Goal: Find specific page/section: Find specific page/section

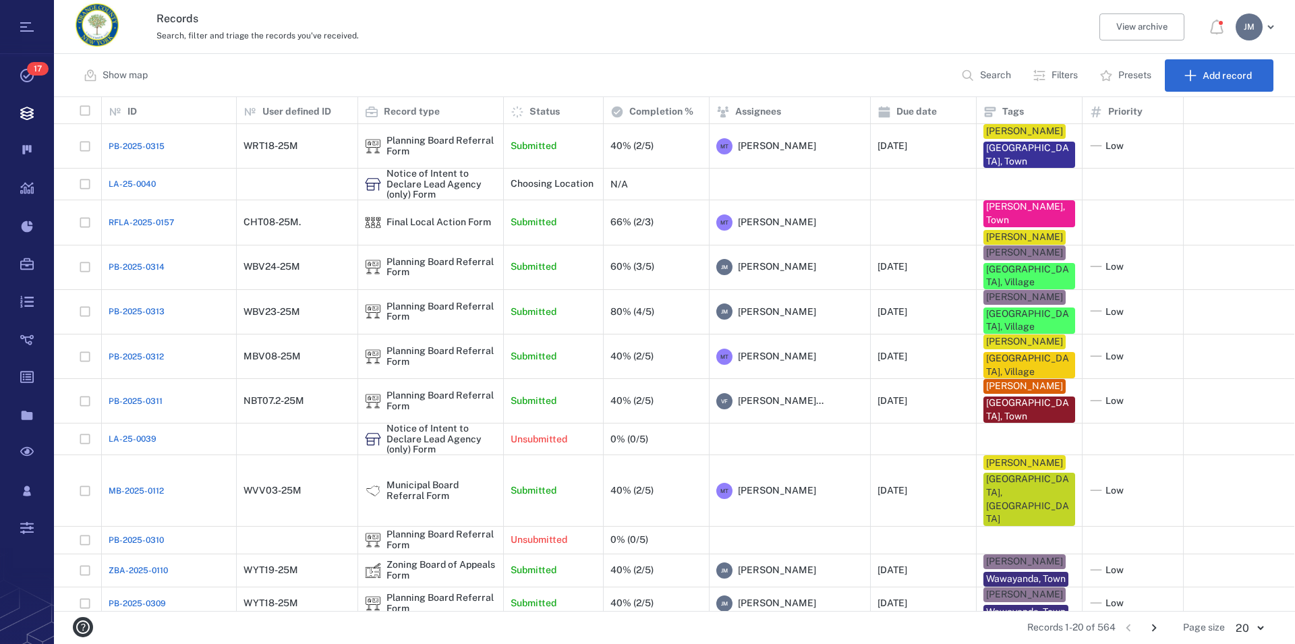
click at [1052, 74] on p "Filters" at bounding box center [1065, 75] width 26 height 13
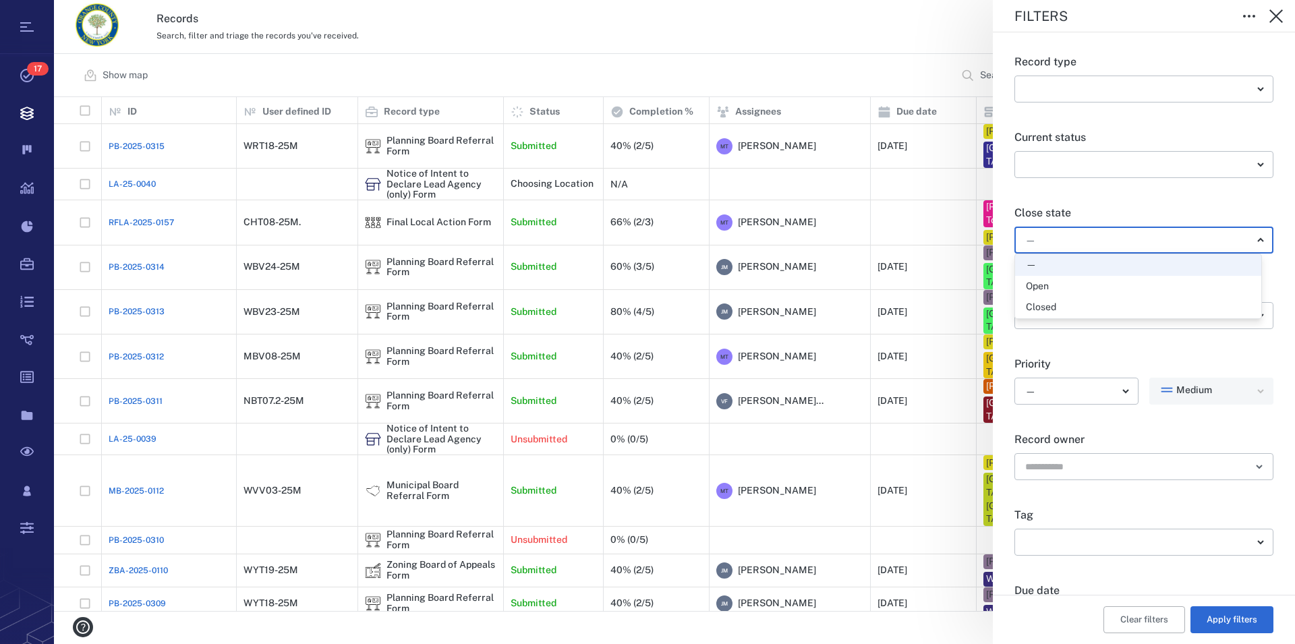
click at [1056, 235] on body "Tasks 17 Records Boards Dashboard Reports Record types Guide steps Rules Form b…" at bounding box center [647, 322] width 1295 height 644
click at [1037, 287] on div "Open" at bounding box center [1037, 286] width 23 height 13
type input "*****"
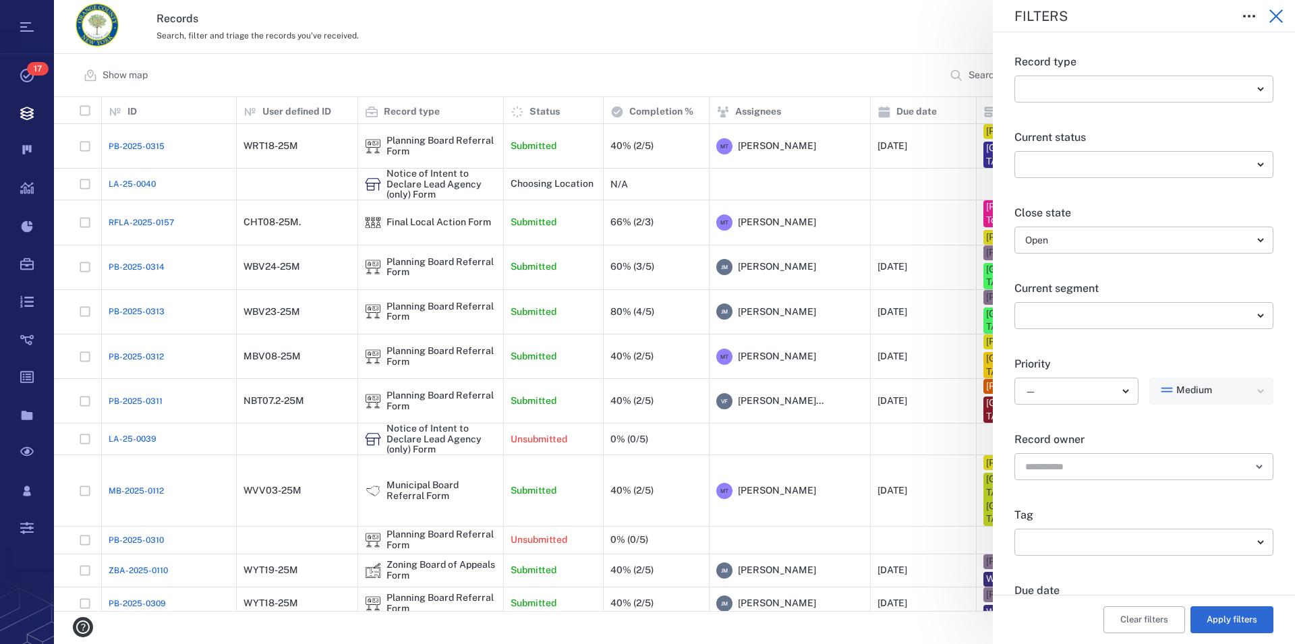
click at [1278, 11] on icon "button" at bounding box center [1276, 16] width 16 height 16
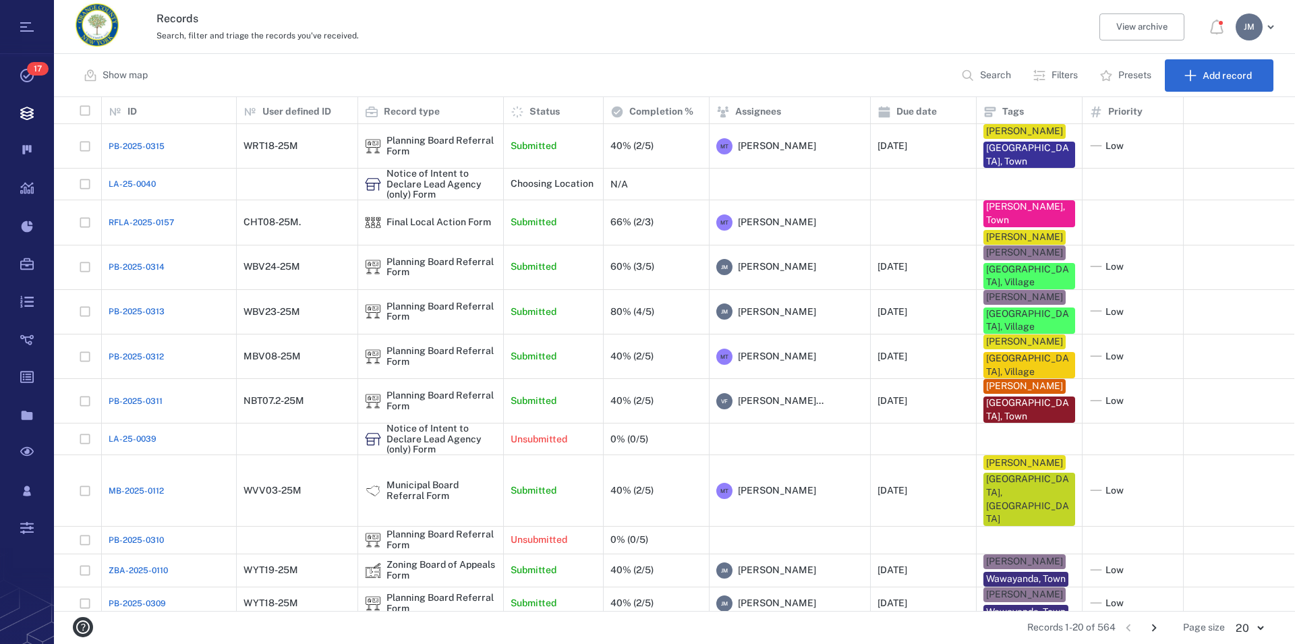
drag, startPoint x: 1058, startPoint y: 66, endPoint x: 1058, endPoint y: 86, distance: 20.2
click at [1058, 86] on button "Filters" at bounding box center [1057, 75] width 64 height 32
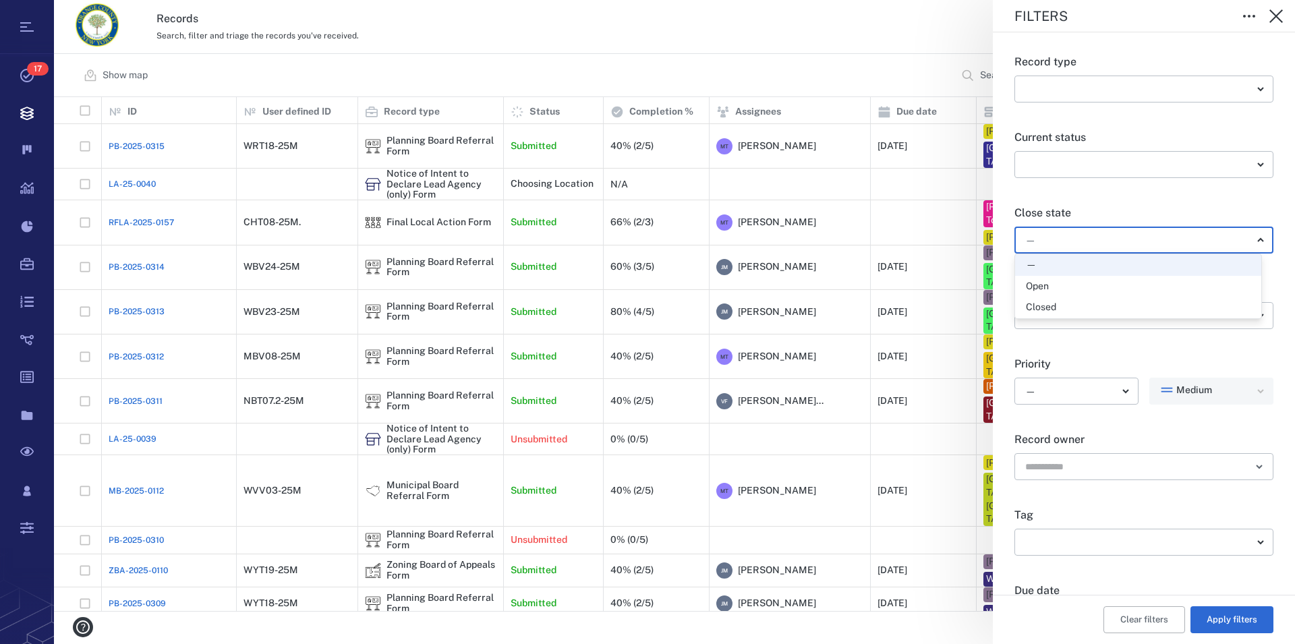
click at [1058, 236] on body "Tasks 17 Records Boards Dashboard Reports Record types Guide steps Rules Form b…" at bounding box center [647, 322] width 1295 height 644
click at [1027, 284] on div "Open" at bounding box center [1037, 286] width 23 height 13
type input "*****"
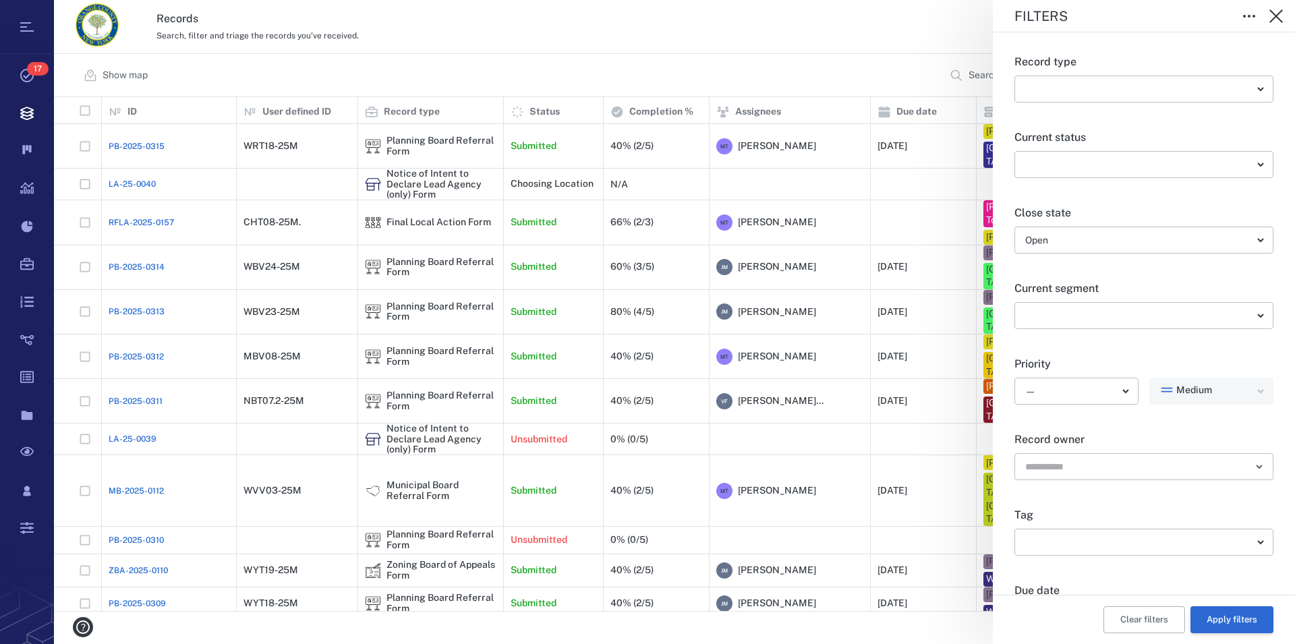
click at [1226, 619] on button "Apply filters" at bounding box center [1231, 619] width 83 height 27
click at [1271, 18] on icon "button" at bounding box center [1276, 16] width 16 height 16
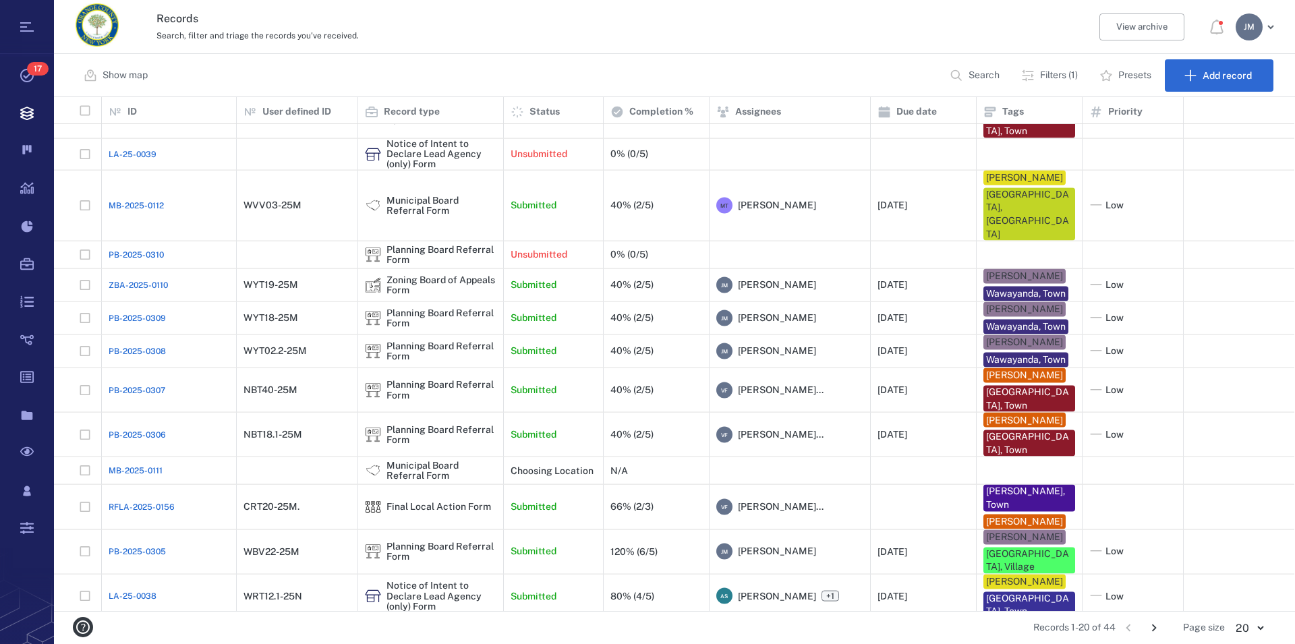
scroll to position [277, 0]
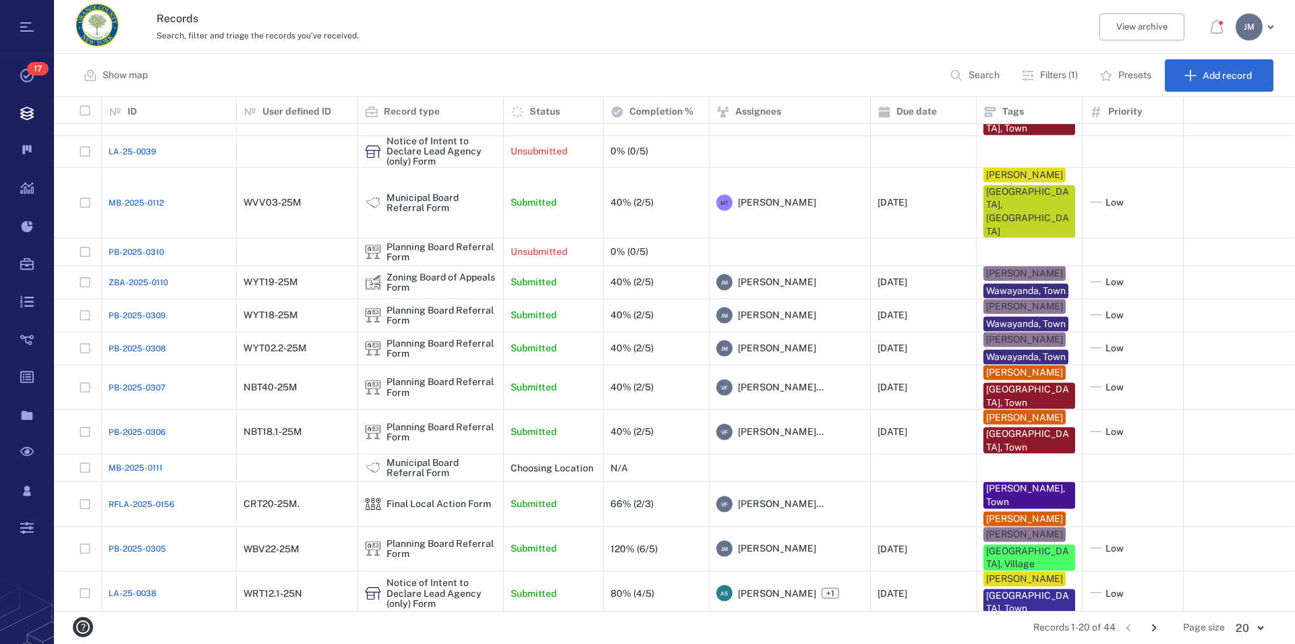
click at [1158, 625] on icon "Go to next page" at bounding box center [1154, 628] width 15 height 15
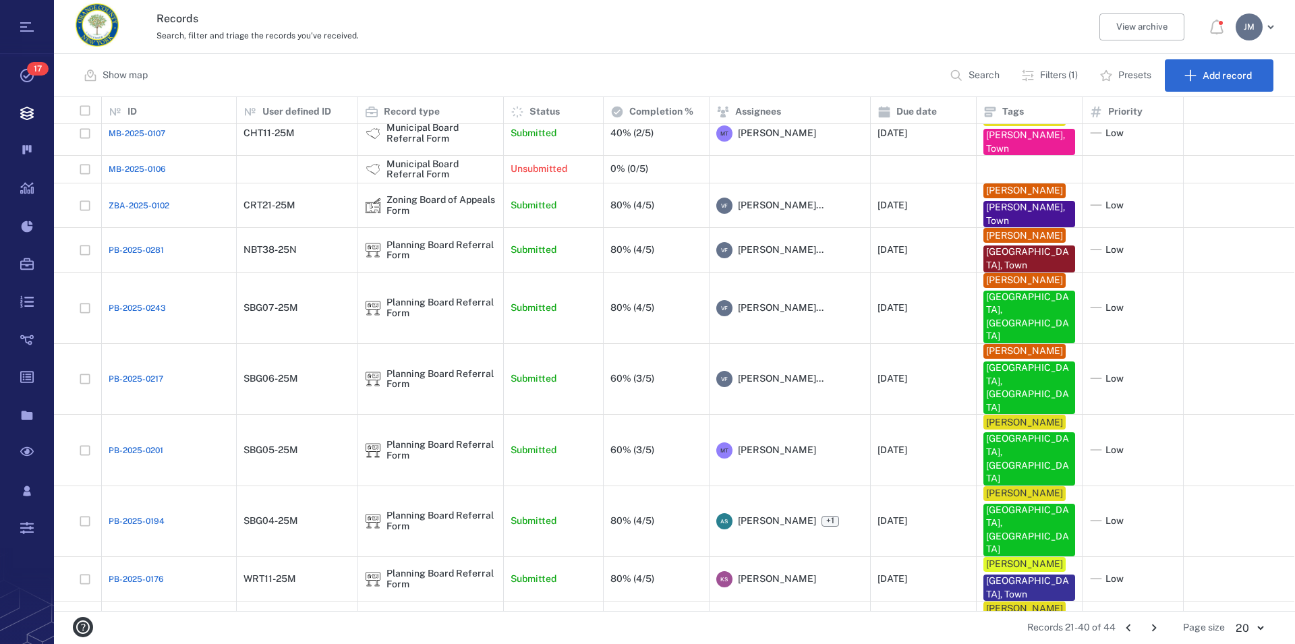
scroll to position [243, 0]
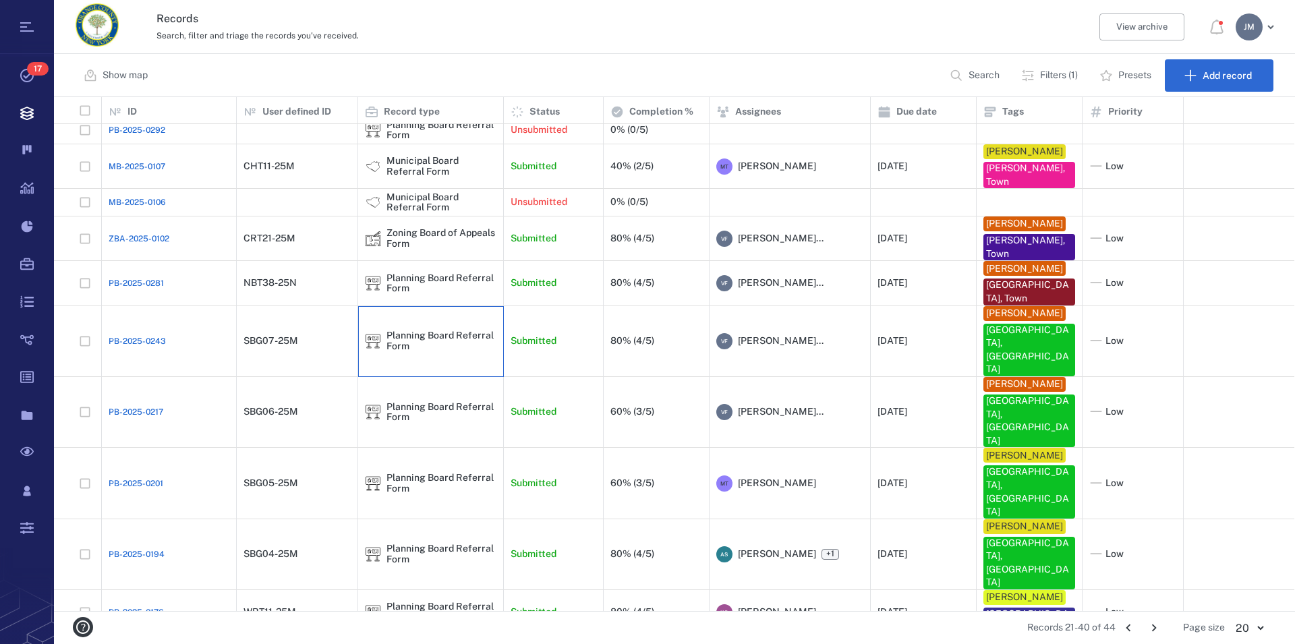
click at [380, 333] on img at bounding box center [373, 341] width 16 height 16
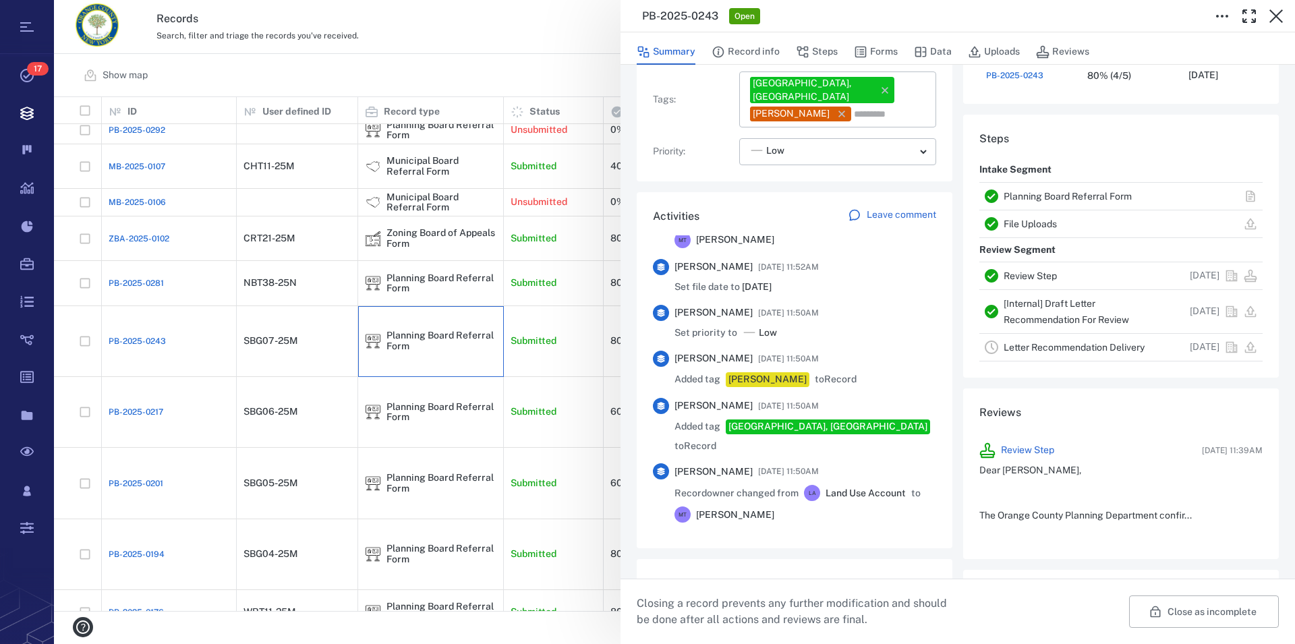
scroll to position [1307, 0]
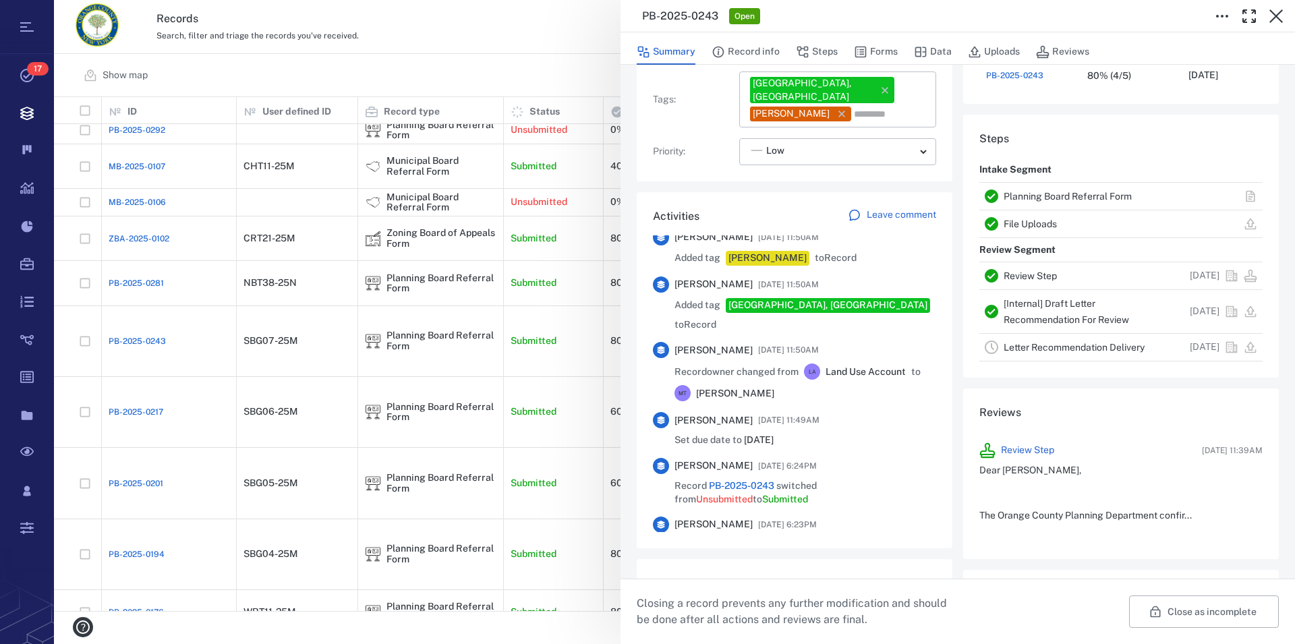
click at [1045, 197] on link "Planning Board Referral Form" at bounding box center [1068, 196] width 128 height 11
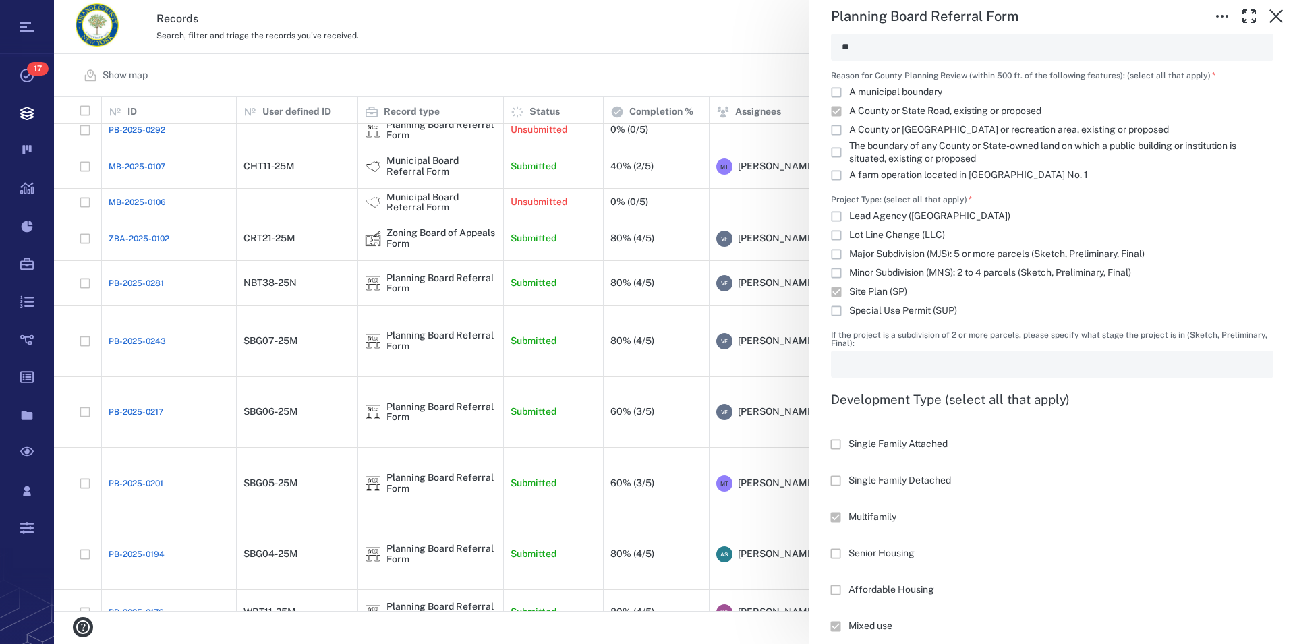
scroll to position [1230, 0]
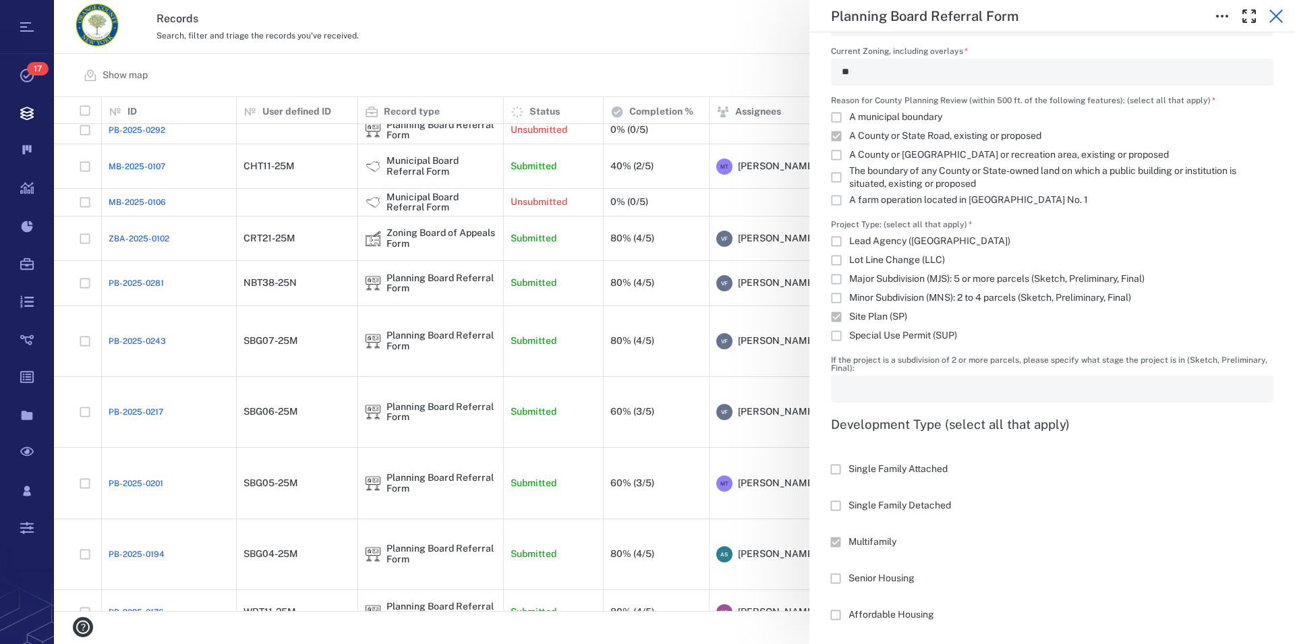
click at [1277, 13] on icon "button" at bounding box center [1276, 16] width 16 height 16
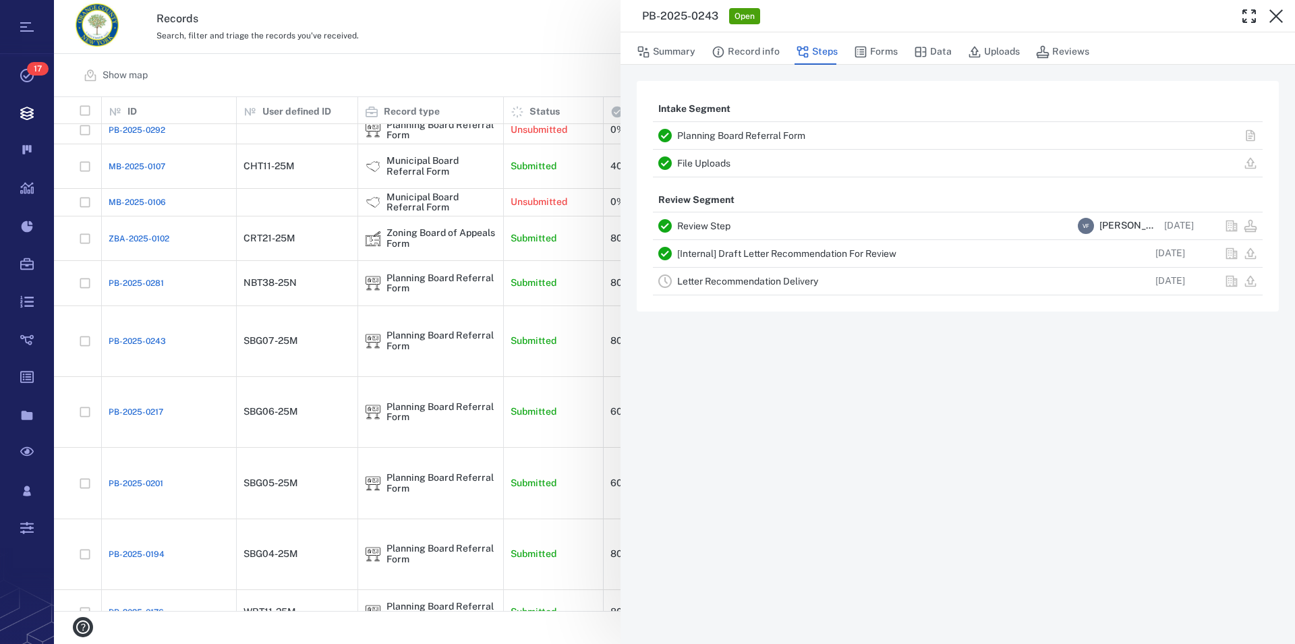
click at [707, 165] on link "File Uploads" at bounding box center [703, 163] width 53 height 11
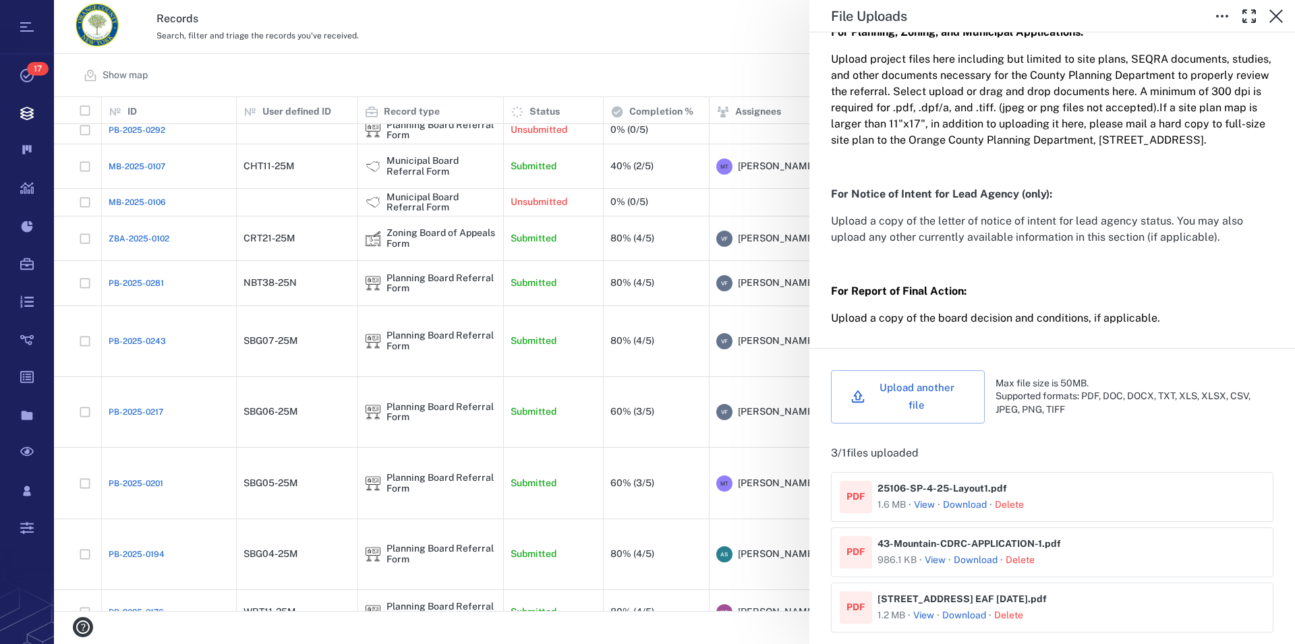
click at [925, 508] on button "View" at bounding box center [924, 504] width 21 height 13
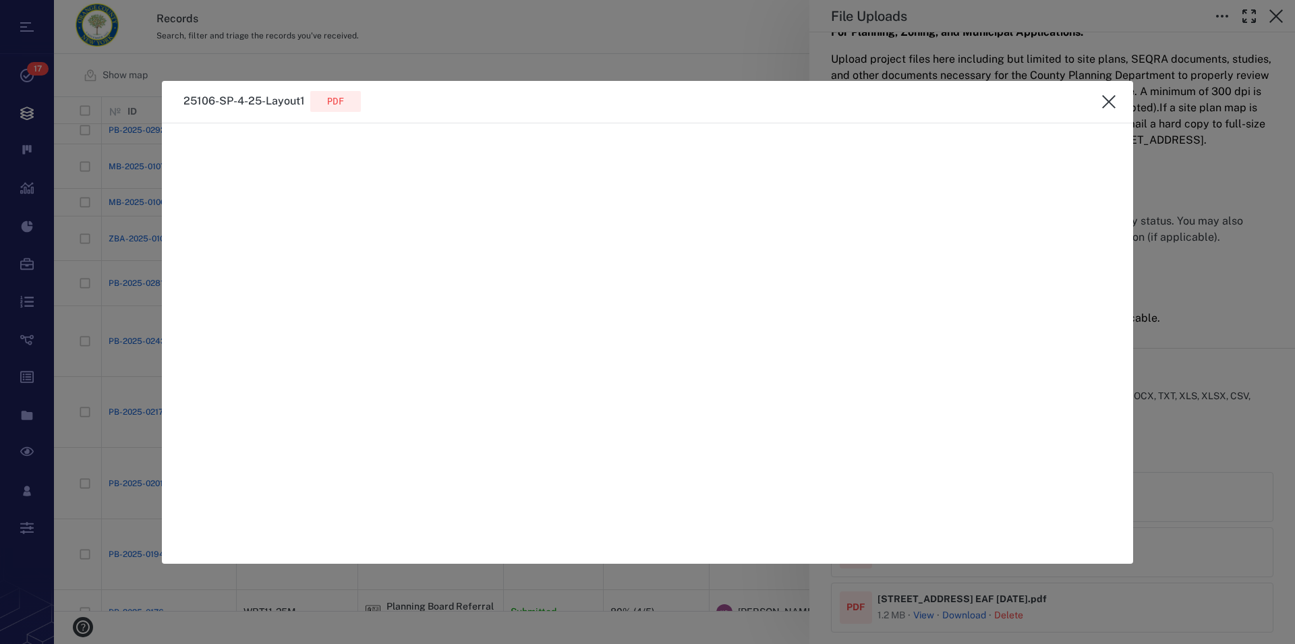
click at [1110, 100] on icon "close" at bounding box center [1108, 101] width 13 height 13
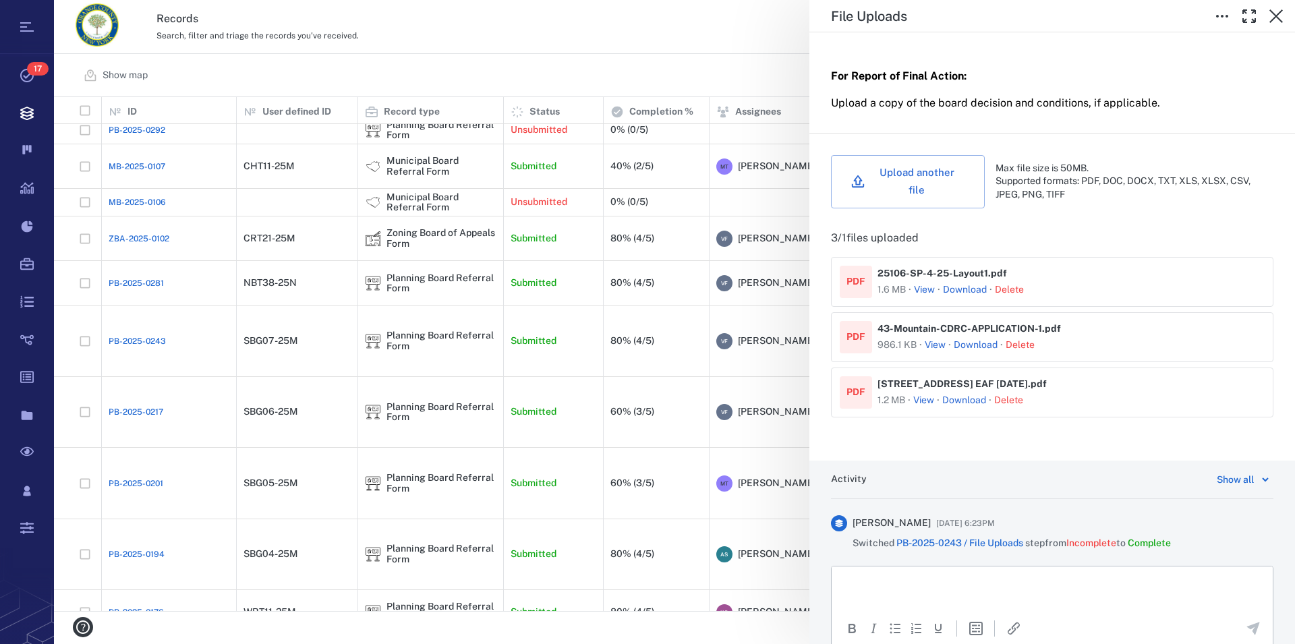
scroll to position [461, 0]
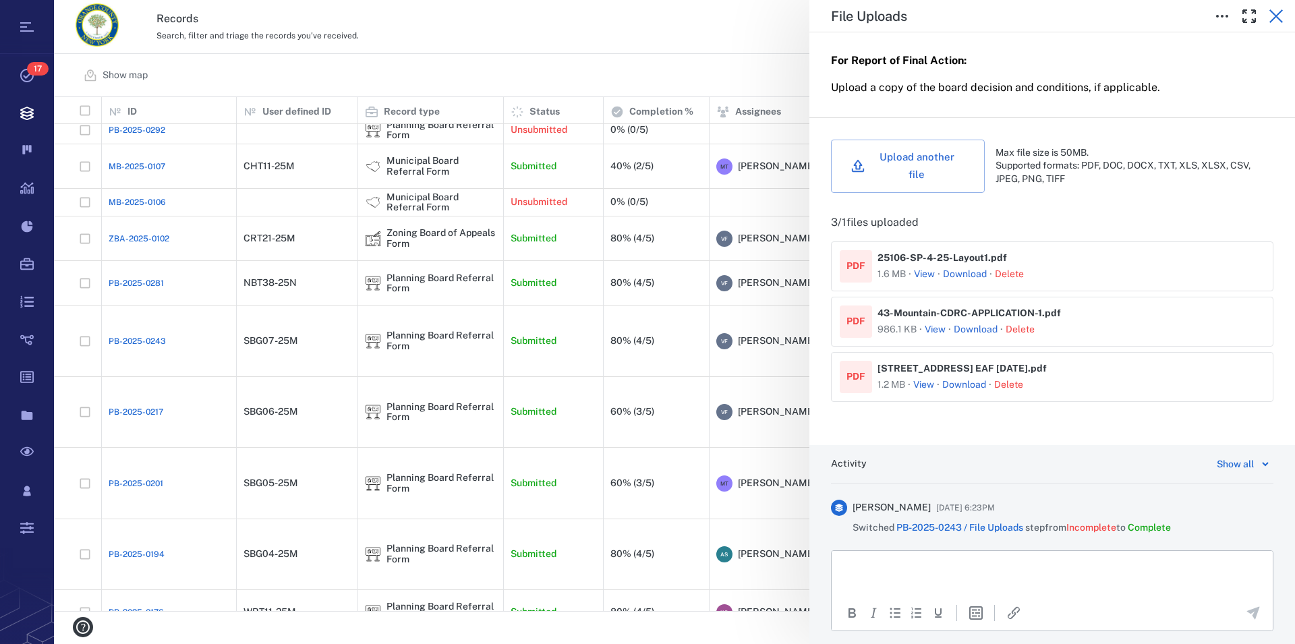
click at [1269, 14] on icon "button" at bounding box center [1276, 16] width 16 height 16
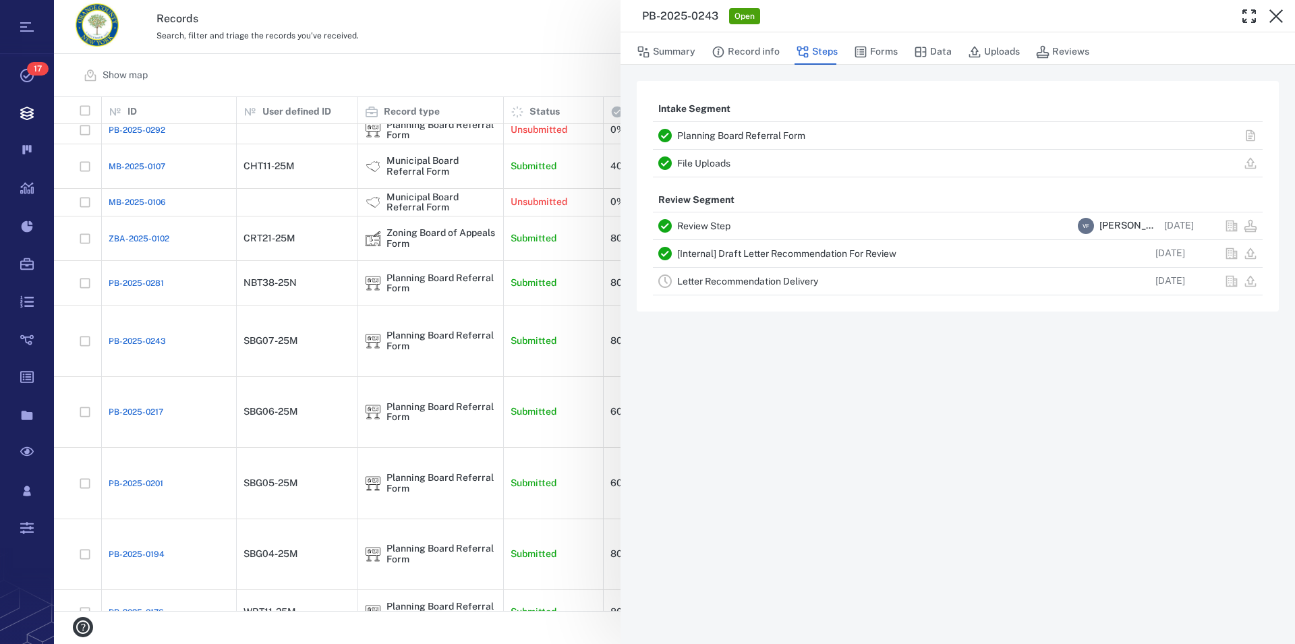
click at [1269, 14] on icon "button" at bounding box center [1276, 16] width 16 height 16
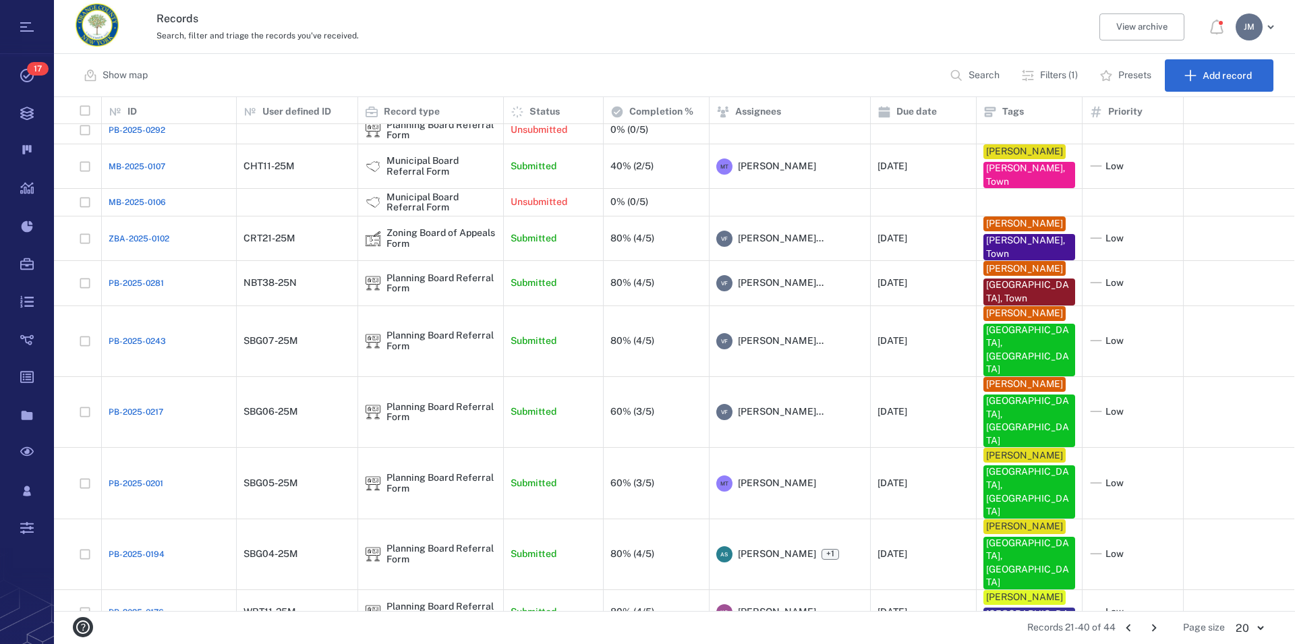
click at [1053, 75] on p "Filters (1)" at bounding box center [1059, 75] width 38 height 13
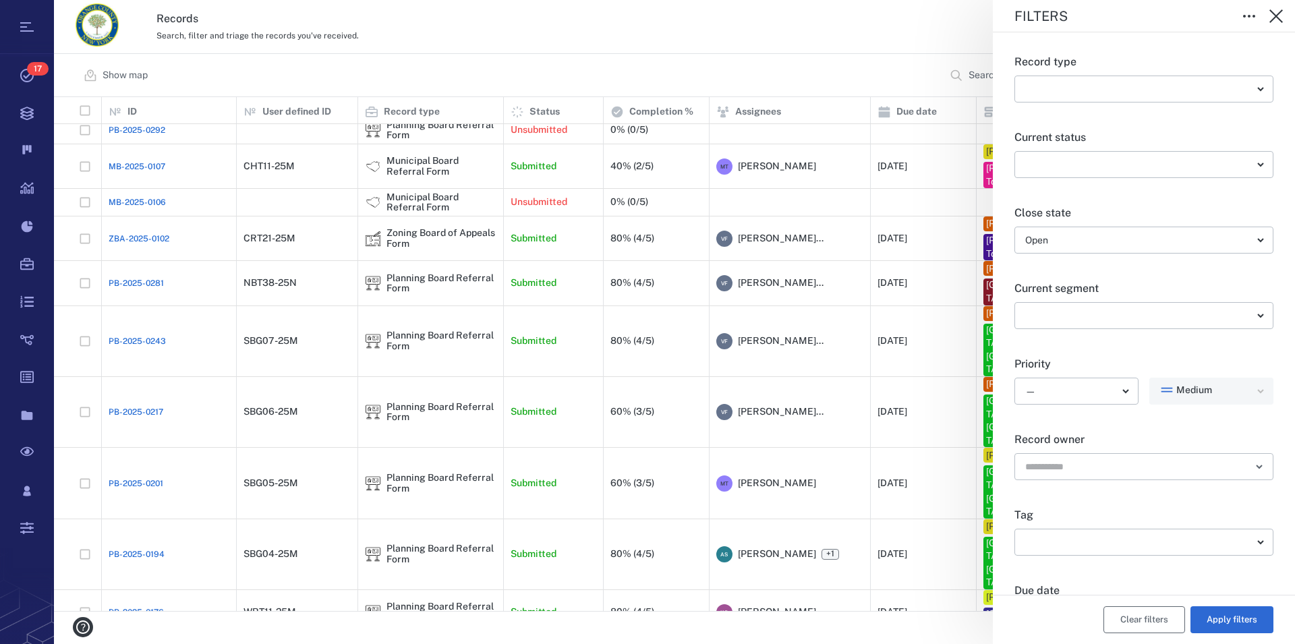
click at [1122, 619] on button "Clear filters" at bounding box center [1144, 619] width 82 height 27
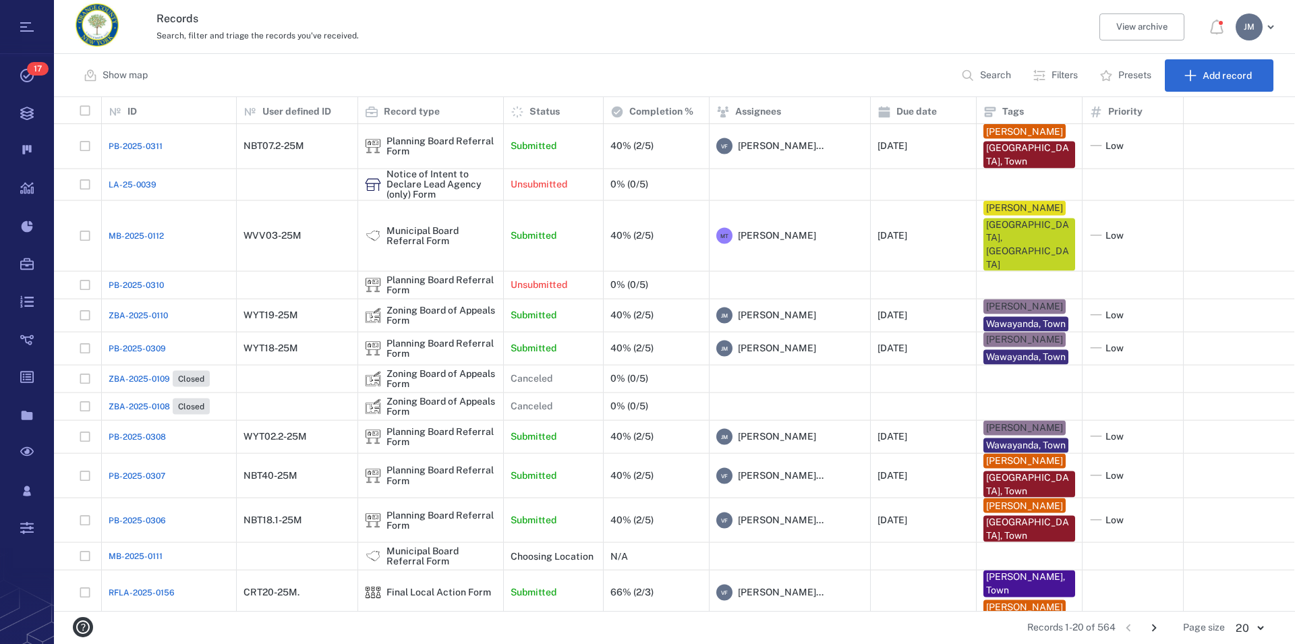
scroll to position [254, 0]
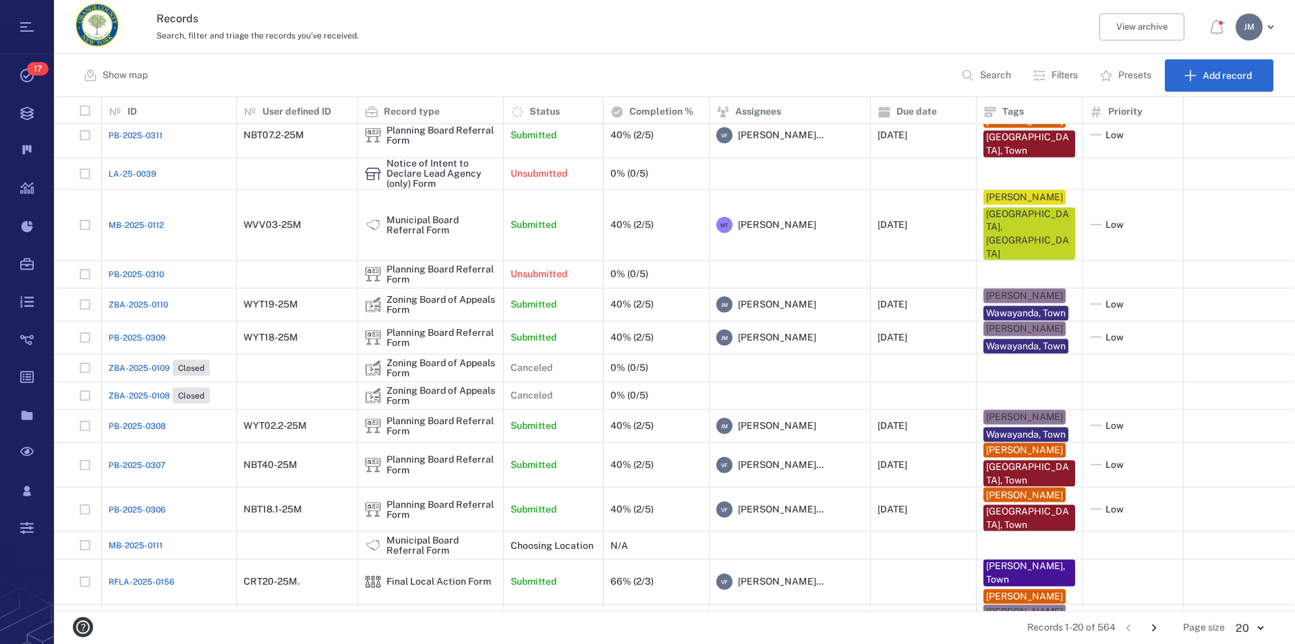
click at [987, 74] on p "Search" at bounding box center [995, 75] width 31 height 13
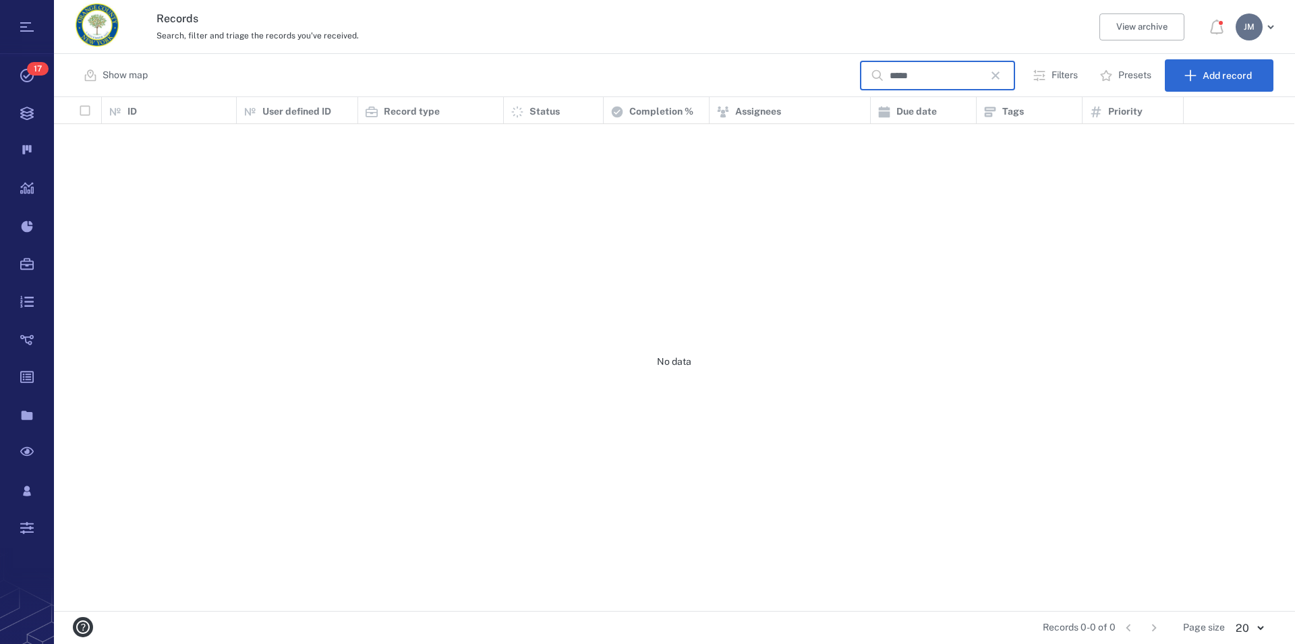
scroll to position [502, 1229]
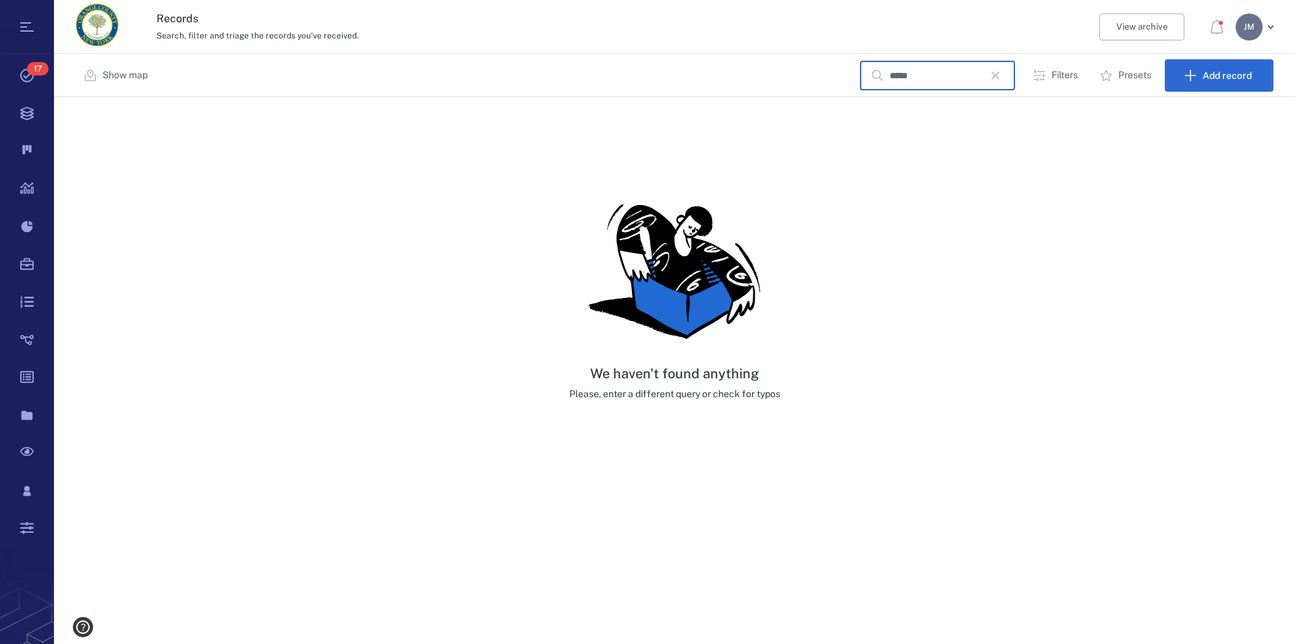
type input "*****"
click at [1001, 78] on icon "button" at bounding box center [995, 75] width 16 height 16
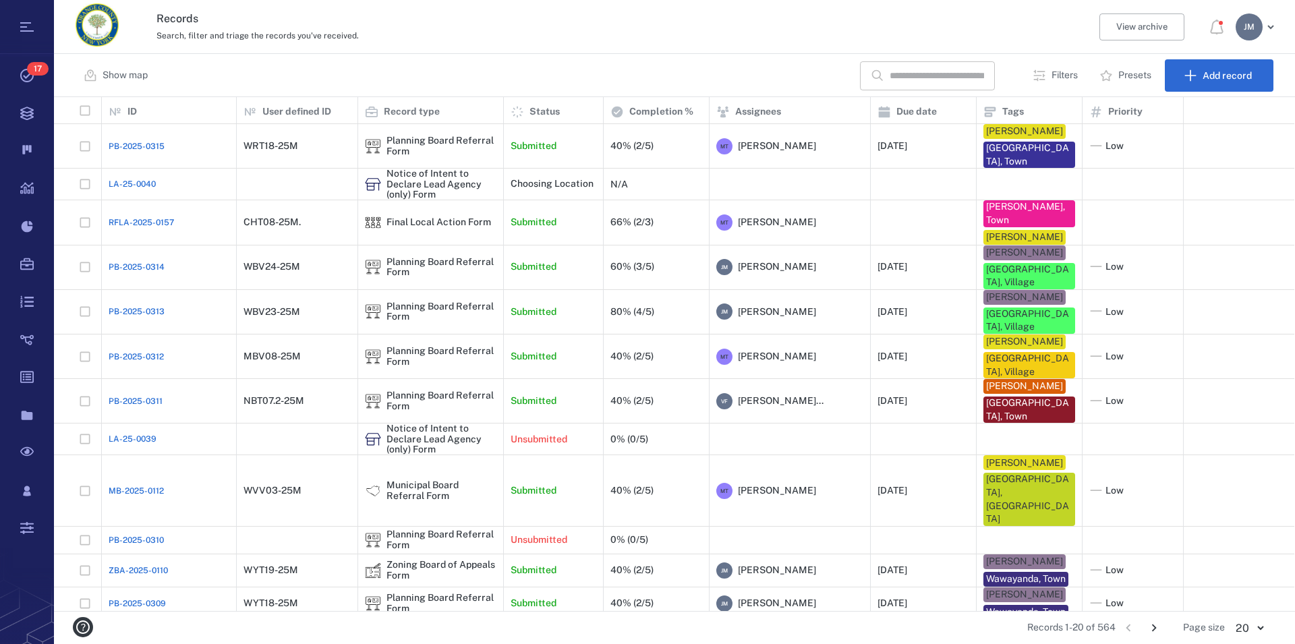
click at [956, 73] on input "text" at bounding box center [937, 75] width 94 height 29
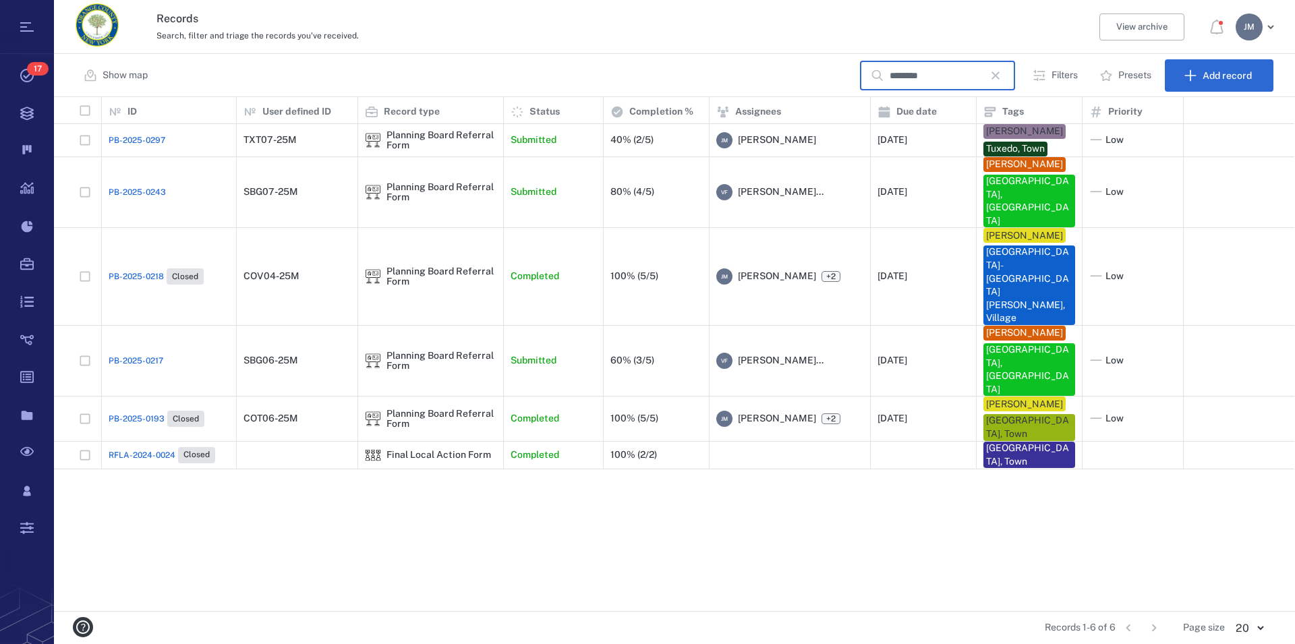
type input "********"
click at [389, 351] on div "Planning Board Referral Form" at bounding box center [441, 361] width 110 height 21
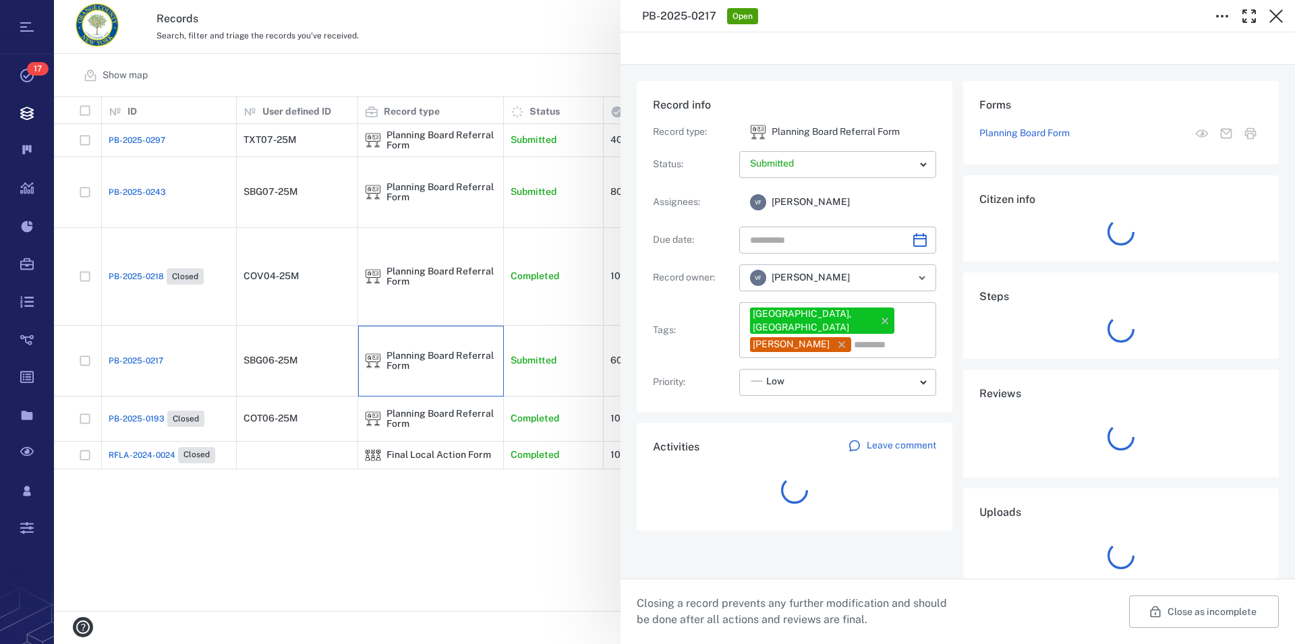
type input "**********"
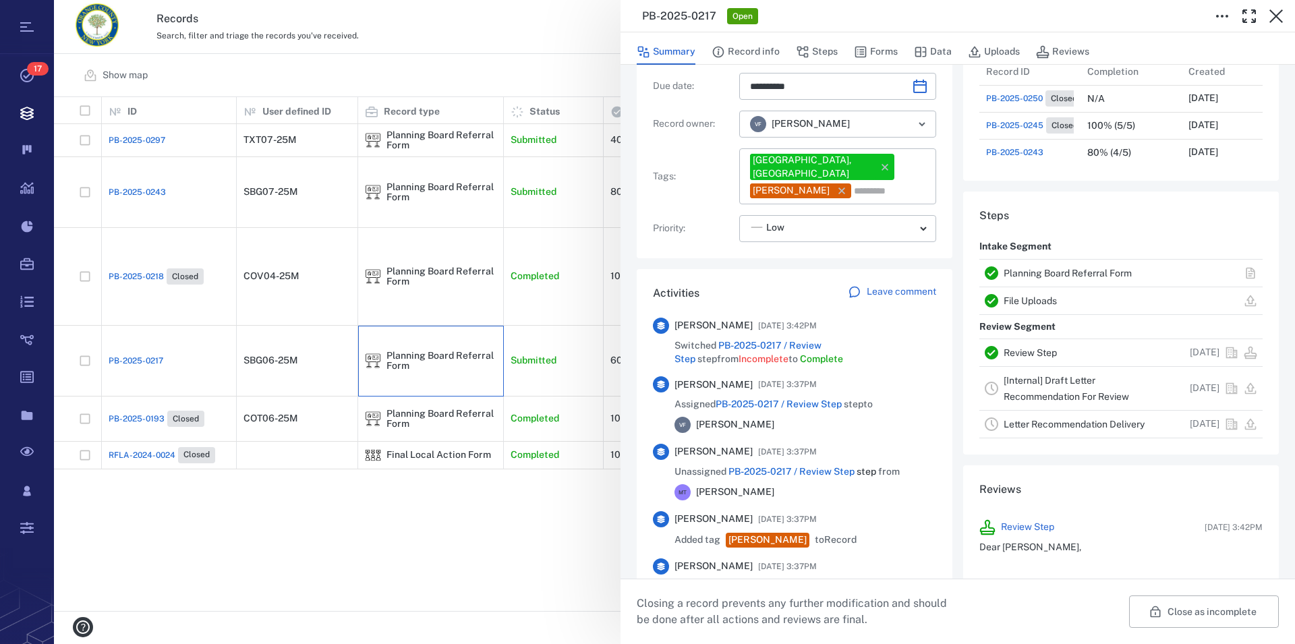
scroll to position [231, 0]
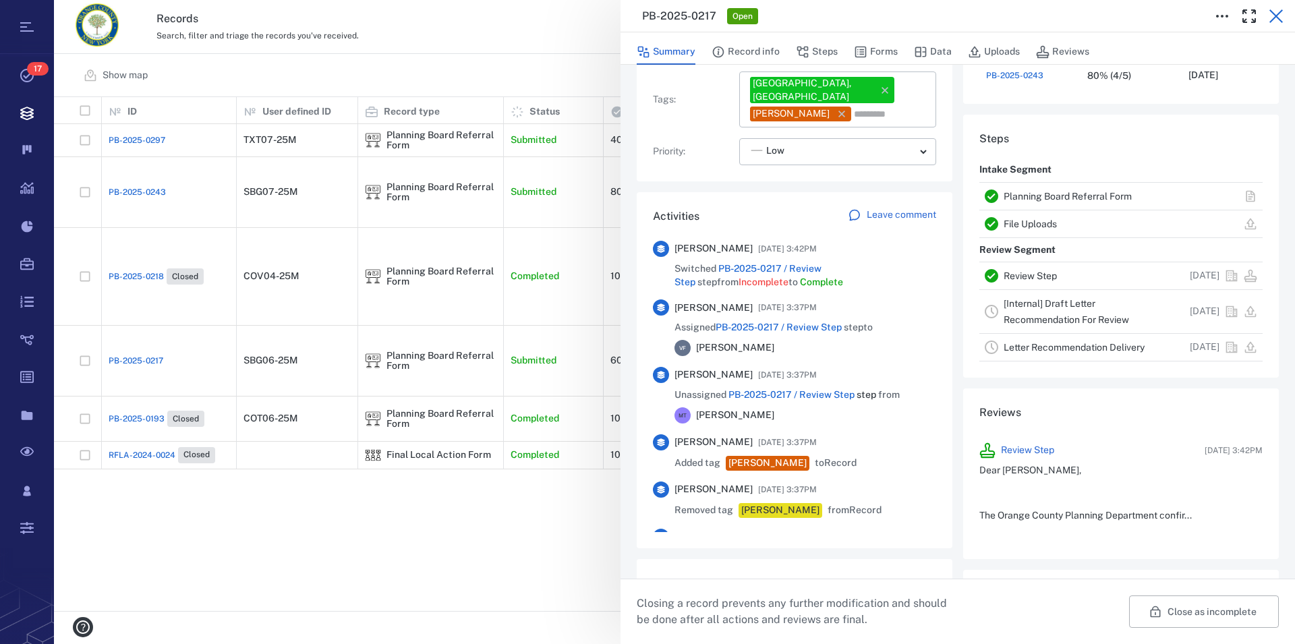
click at [1275, 22] on icon "button" at bounding box center [1276, 16] width 16 height 16
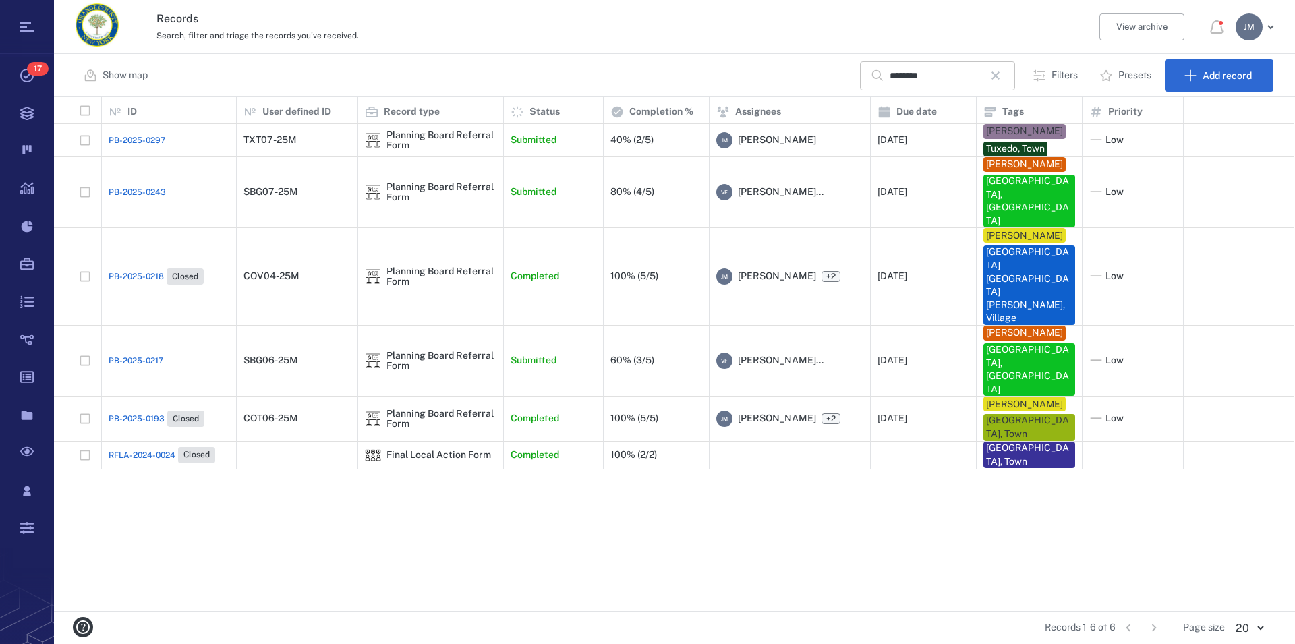
click at [1004, 76] on icon "button" at bounding box center [995, 75] width 16 height 16
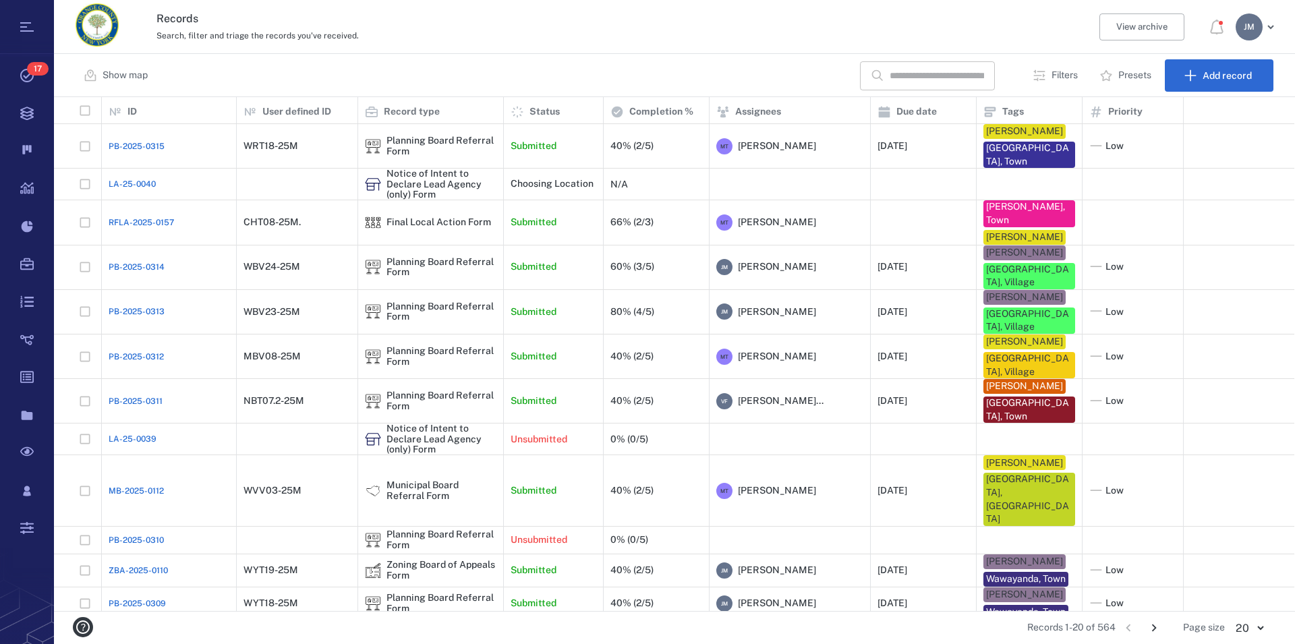
click at [930, 76] on input "text" at bounding box center [937, 75] width 94 height 29
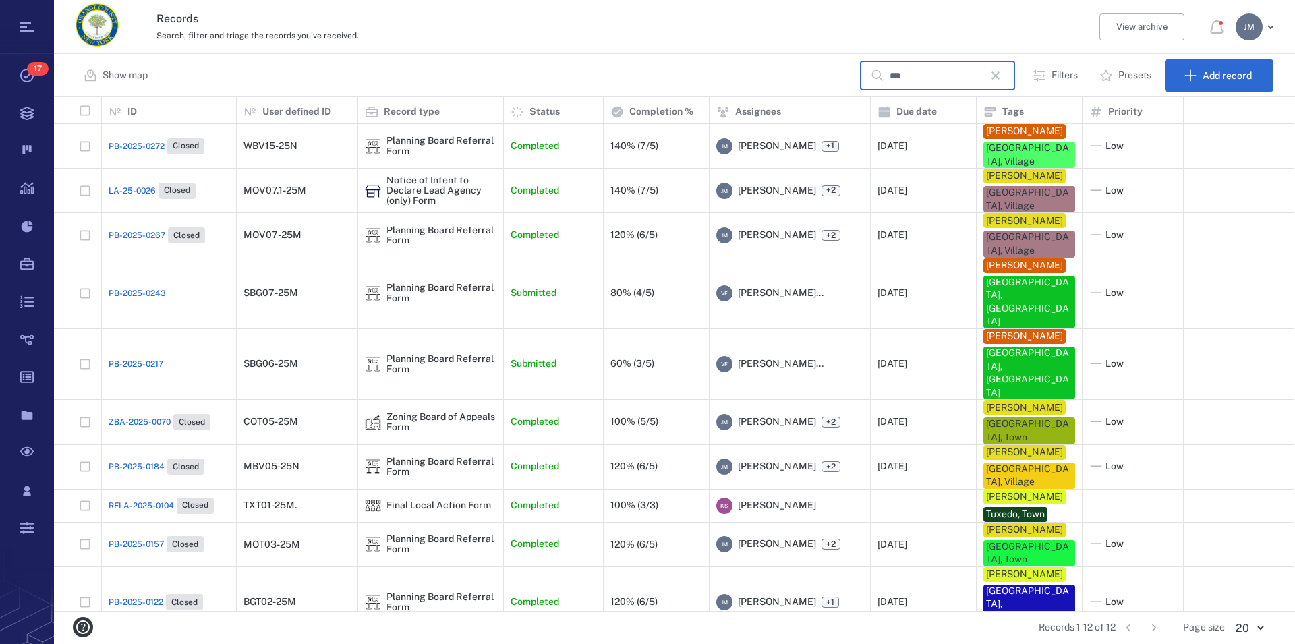
type input "***"
click at [1066, 72] on p "Filters" at bounding box center [1065, 75] width 26 height 13
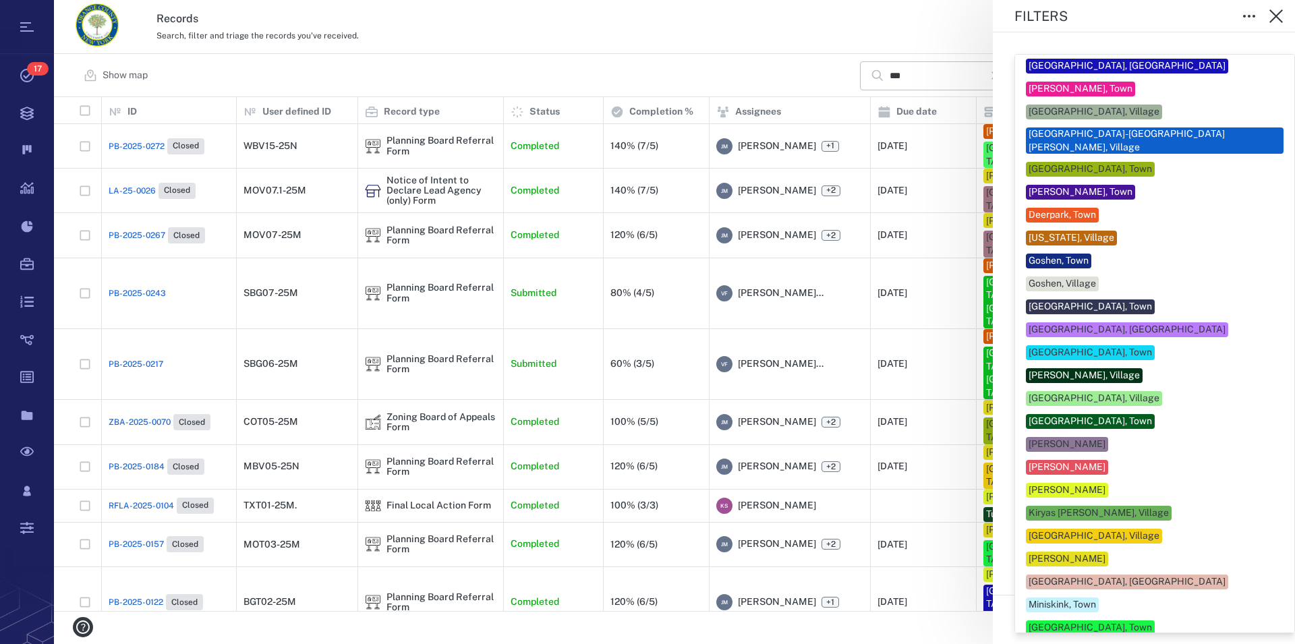
click at [1108, 539] on body "Tasks 17 Records Boards Dashboard Reports Record types Guide steps Rules Form b…" at bounding box center [647, 322] width 1295 height 644
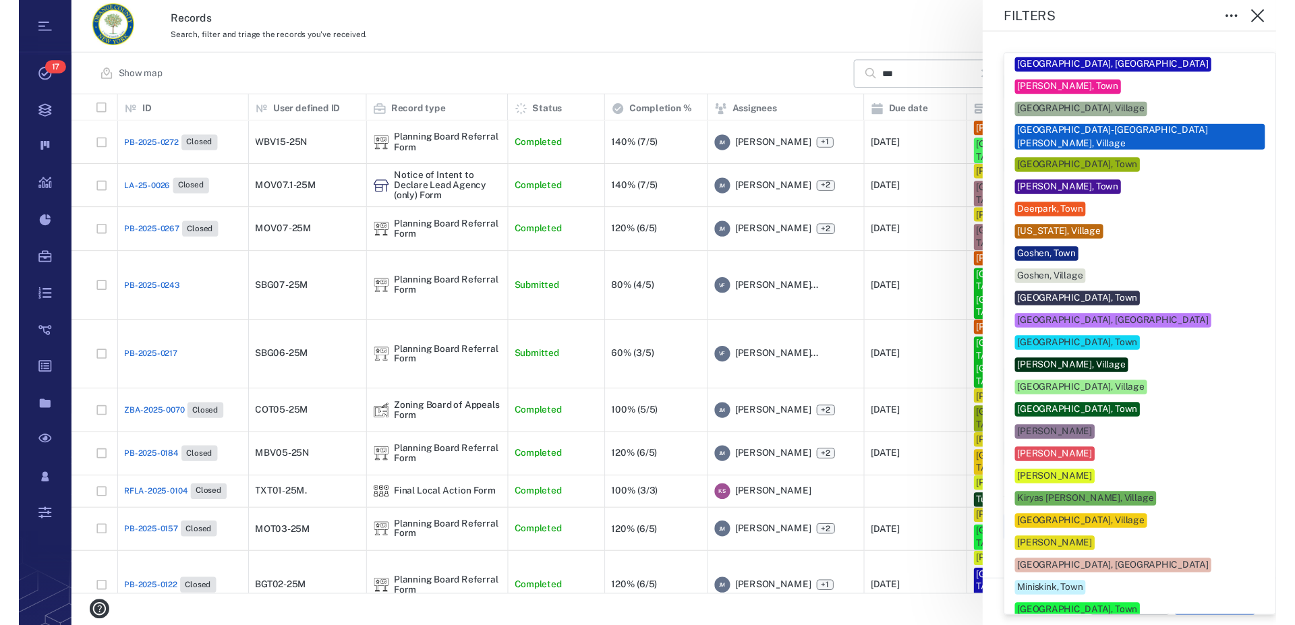
scroll to position [308, 0]
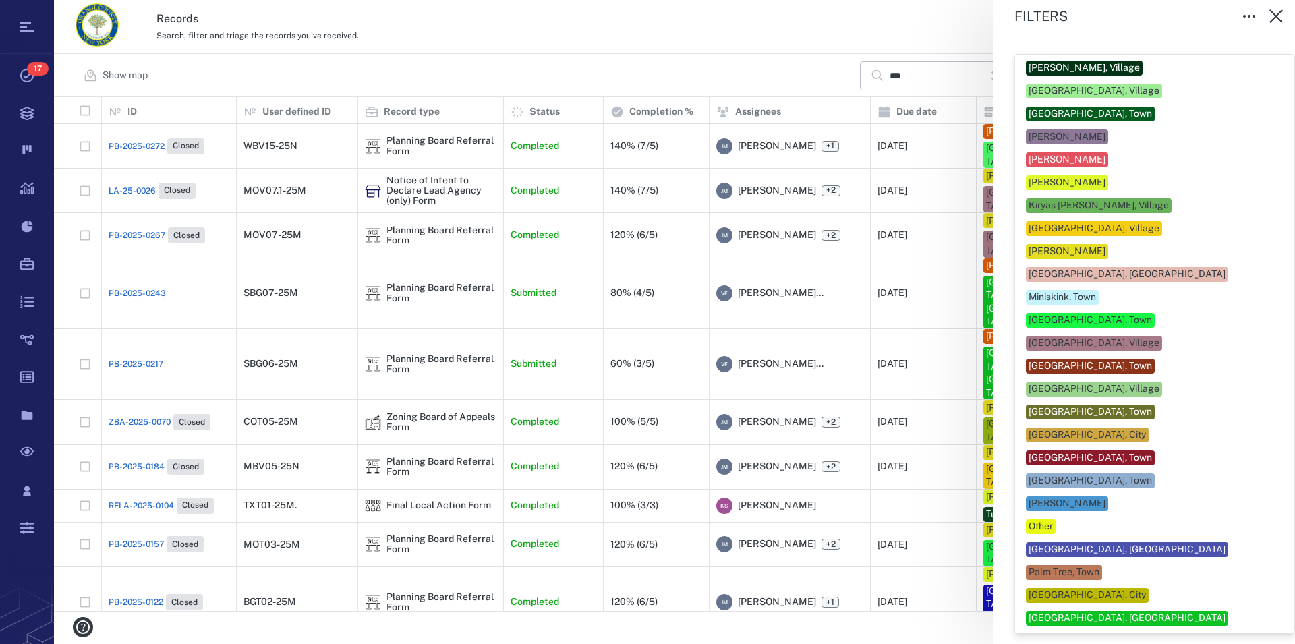
click at [1132, 612] on div "[GEOGRAPHIC_DATA], [GEOGRAPHIC_DATA]" at bounding box center [1127, 618] width 197 height 13
type input "**"
click at [1278, 519] on div at bounding box center [647, 322] width 1295 height 644
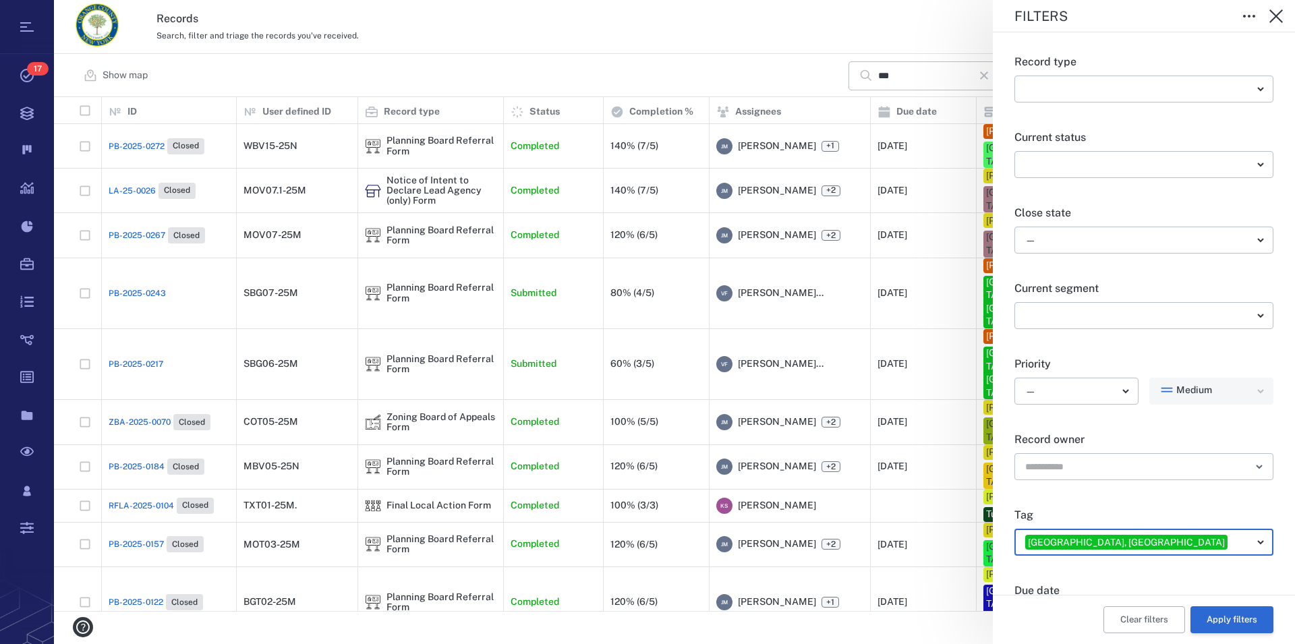
click at [1228, 621] on button "Apply filters" at bounding box center [1231, 619] width 83 height 27
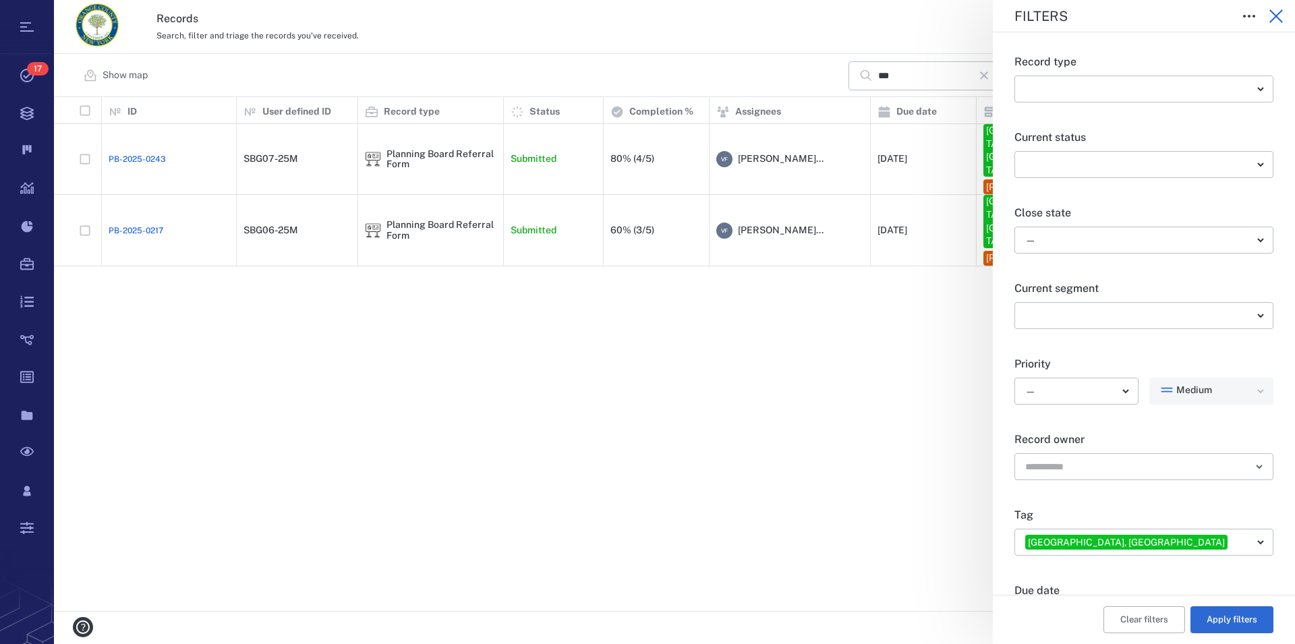
click at [1271, 9] on icon "button" at bounding box center [1276, 16] width 16 height 16
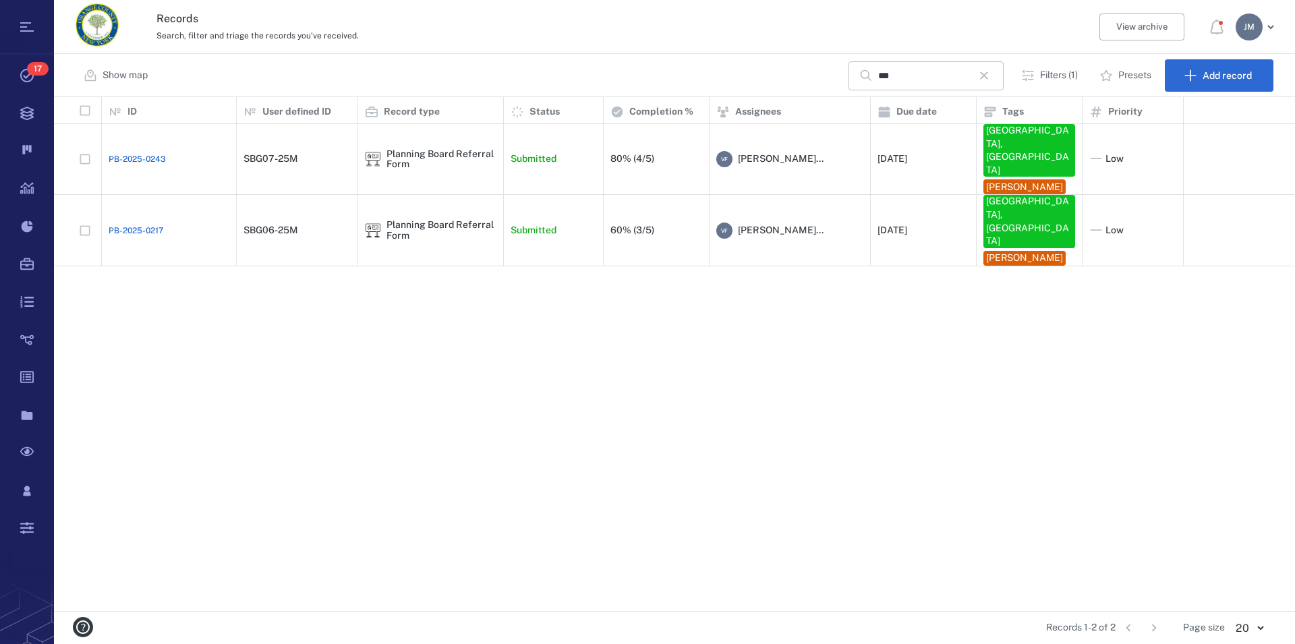
scroll to position [502, 1229]
click at [425, 149] on div "Planning Board Referral Form" at bounding box center [441, 159] width 110 height 21
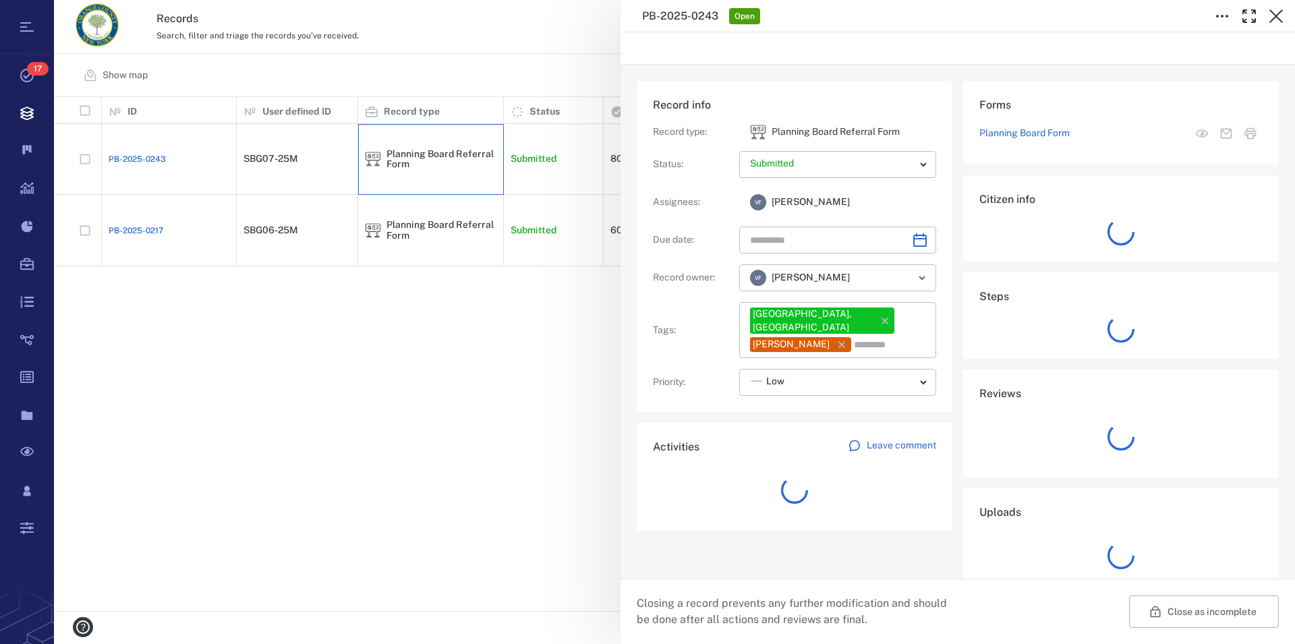
type input "**********"
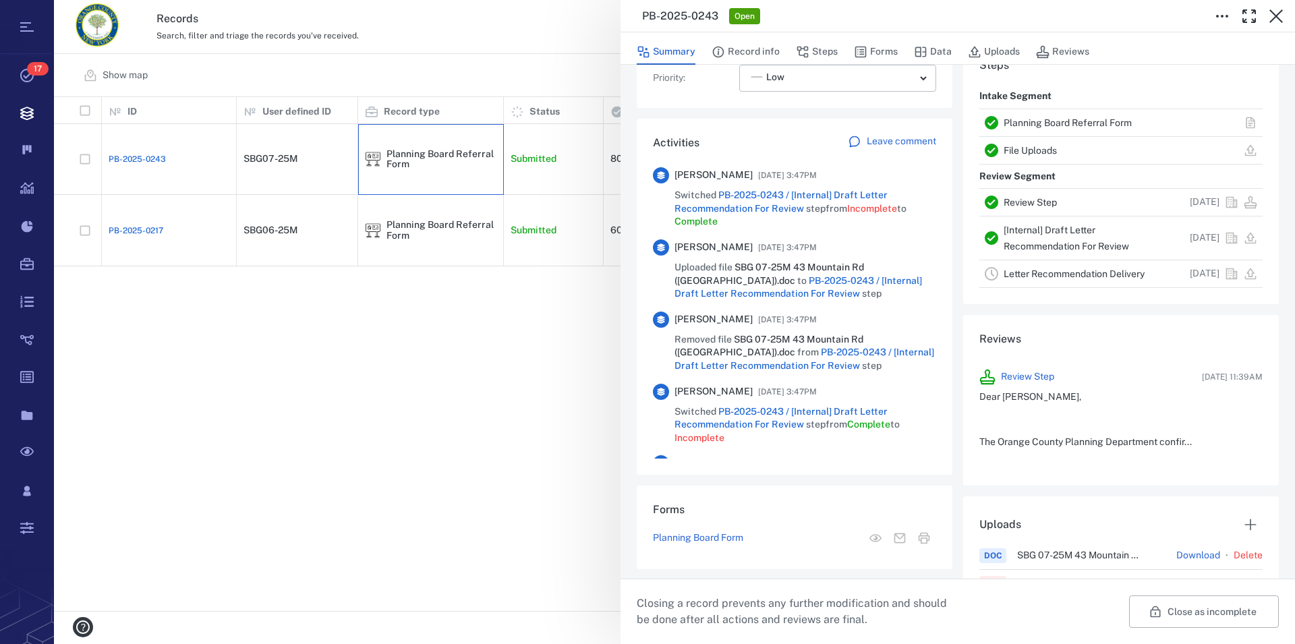
scroll to position [308, 0]
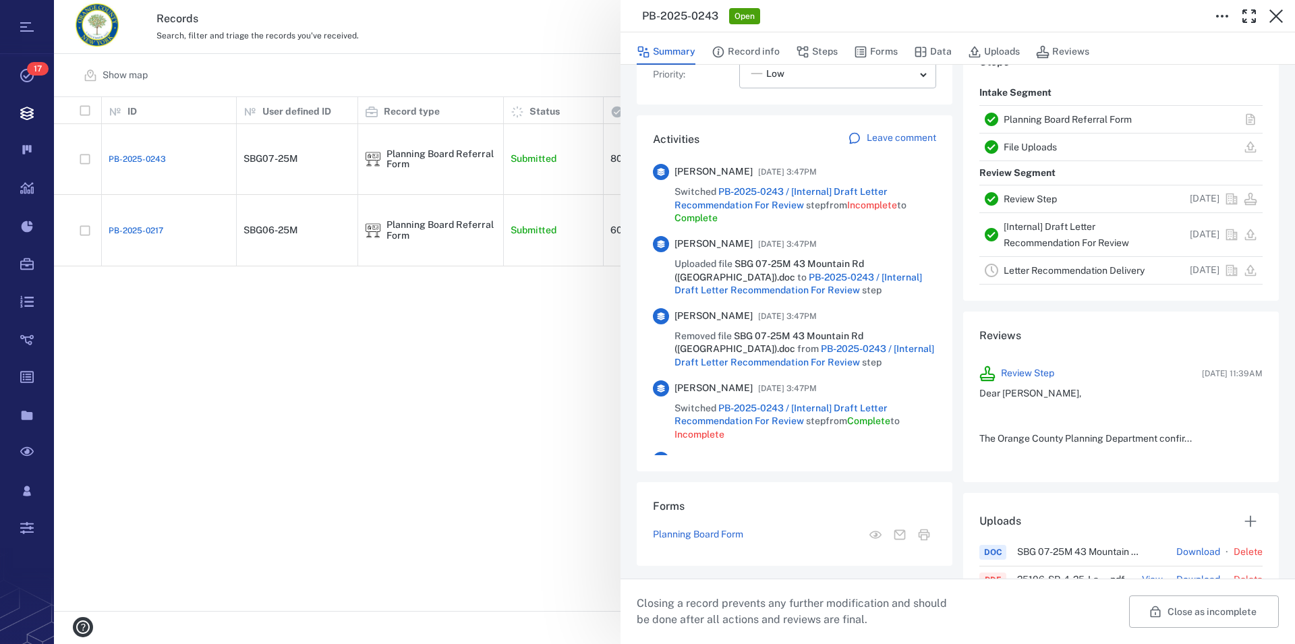
click at [1038, 117] on link "Planning Board Referral Form" at bounding box center [1068, 119] width 128 height 11
